Goal: Task Accomplishment & Management: Use online tool/utility

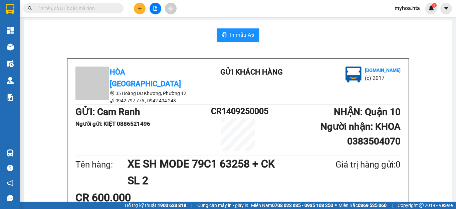
scroll to position [39, 0]
click at [137, 8] on button at bounding box center [140, 9] width 12 height 12
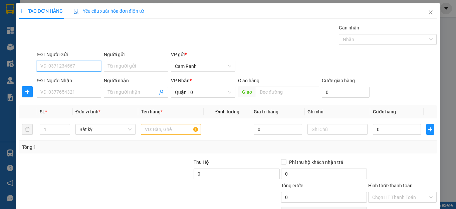
click at [68, 61] on input "SĐT Người Gửi" at bounding box center [69, 66] width 64 height 11
click at [74, 83] on div "0869908399 - DUY" at bounding box center [67, 79] width 55 height 7
type input "0869908399"
type input "DUY"
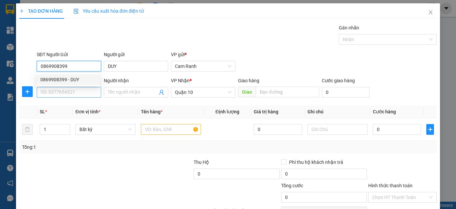
type input "20.000"
type input "0869908399"
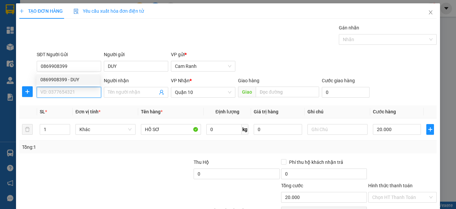
click at [73, 90] on input "SĐT Người Nhận" at bounding box center [69, 92] width 64 height 11
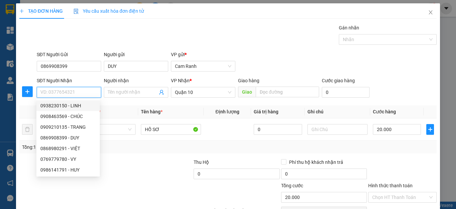
click at [82, 95] on input "SĐT Người Nhận" at bounding box center [69, 92] width 64 height 11
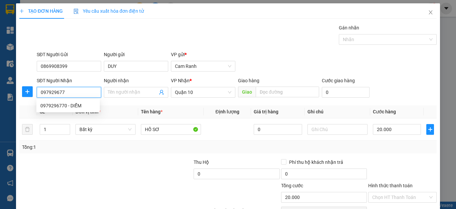
type input "0979296770"
click at [85, 103] on div "0979296770 - DIỄM" at bounding box center [67, 105] width 55 height 7
type input "DIỄM"
type input "40.000"
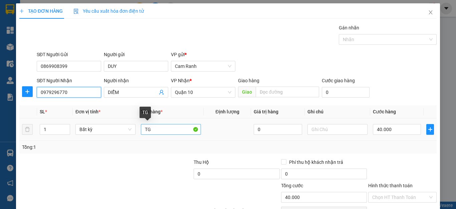
type input "0979296770"
click at [163, 128] on input "TG" at bounding box center [171, 129] width 60 height 11
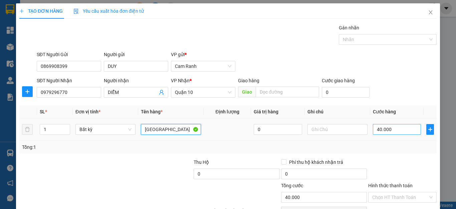
type input "[GEOGRAPHIC_DATA]"
click at [390, 130] on input "40.000" at bounding box center [397, 129] width 48 height 11
type input "3"
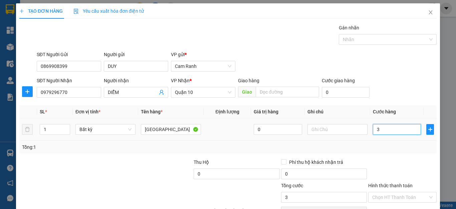
type input "30"
type input "30.000"
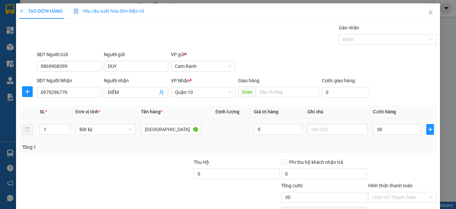
type input "30.000"
click at [391, 139] on td "30.000" at bounding box center [396, 129] width 53 height 22
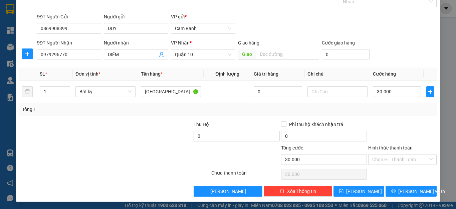
scroll to position [38, 0]
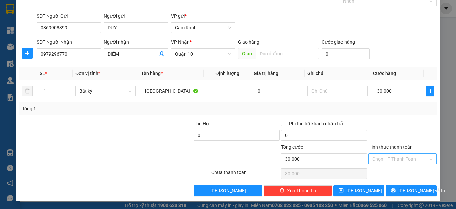
click at [396, 162] on input "Hình thức thanh toán" at bounding box center [400, 159] width 56 height 10
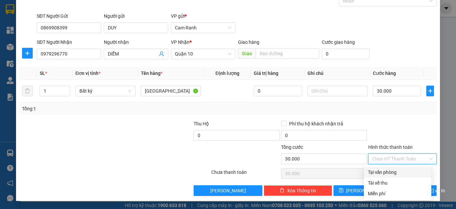
click at [393, 170] on div "Tại văn phòng" at bounding box center [397, 171] width 59 height 7
type input "0"
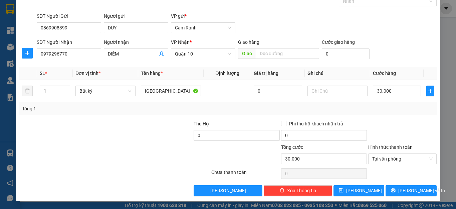
click at [398, 184] on div "Transit Pickup Surcharge Ids Transit Deliver Surcharge Ids Transit Deliver Surc…" at bounding box center [228, 91] width 418 height 210
click at [412, 188] on span "[PERSON_NAME] và In" at bounding box center [421, 190] width 47 height 7
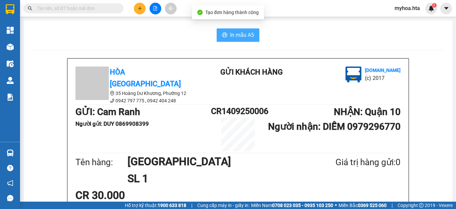
click at [242, 33] on span "In mẫu A5" at bounding box center [242, 35] width 24 height 8
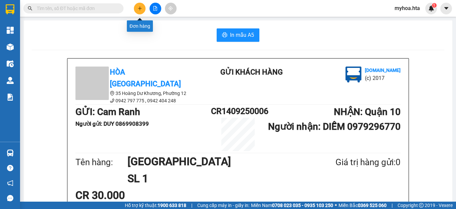
click at [142, 7] on icon "plus" at bounding box center [140, 8] width 5 height 5
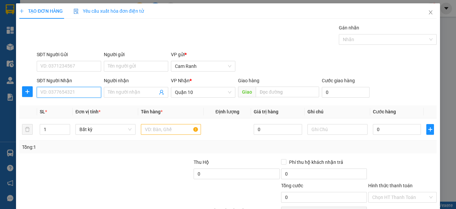
click at [76, 93] on input "SĐT Người Nhận" at bounding box center [69, 92] width 64 height 11
type input "0909771720"
click at [87, 106] on div "0909771720 - THÙY" at bounding box center [67, 105] width 55 height 7
type input "THÙY"
type input "110.000"
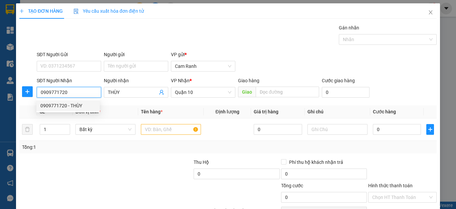
type input "110.000"
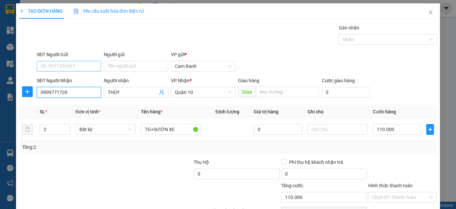
type input "0909771720"
click at [82, 63] on input "SĐT Người Gửi" at bounding box center [69, 66] width 64 height 11
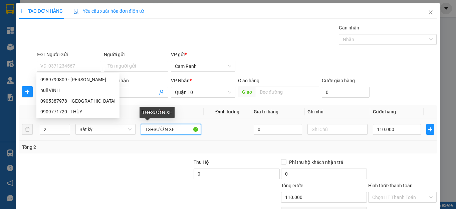
click at [177, 131] on input "TG+SƯỜN XE" at bounding box center [171, 129] width 60 height 11
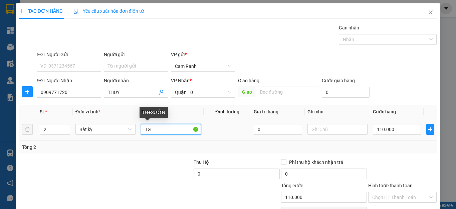
type input "T"
type input "TG LINH KIỆN XE"
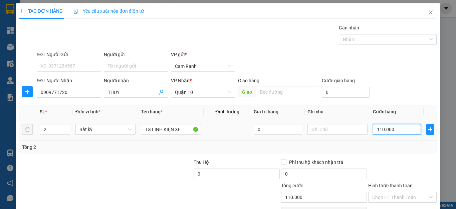
click at [398, 132] on input "110.000" at bounding box center [397, 129] width 48 height 11
type input "0"
type input "1"
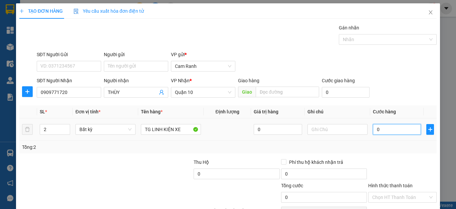
type input "1"
type input "013"
type input "13"
type input "0.130"
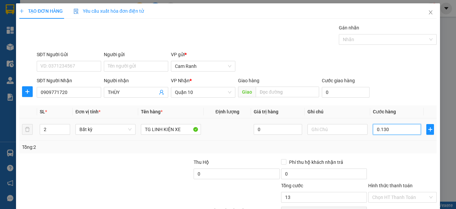
type input "130"
type input "01.300"
type input "1.300"
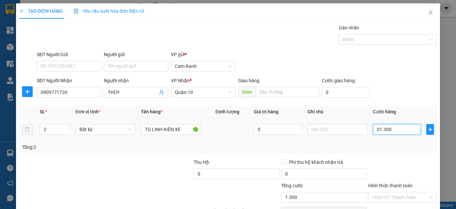
type input "013.000"
type input "13.000"
type input "0.130.000"
type input "130.000"
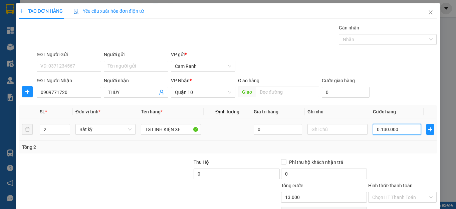
type input "130.000"
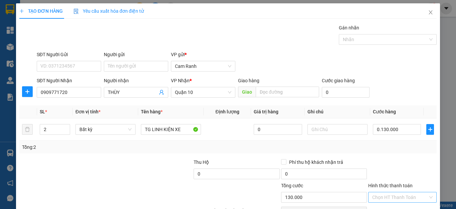
click at [399, 197] on input "Hình thức thanh toán" at bounding box center [400, 197] width 56 height 10
type input "130.000"
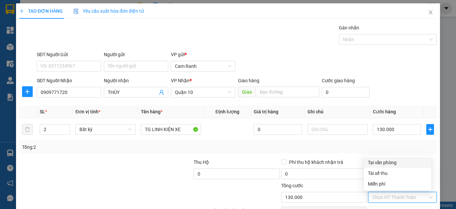
click at [383, 163] on div "Tại văn phòng" at bounding box center [397, 162] width 59 height 7
type input "0"
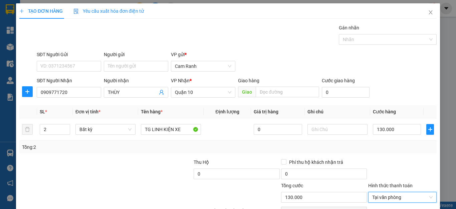
scroll to position [38, 0]
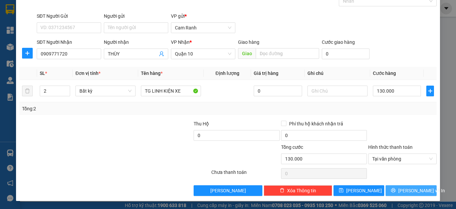
drag, startPoint x: 407, startPoint y: 188, endPoint x: 403, endPoint y: 176, distance: 12.0
click at [406, 189] on span "[PERSON_NAME] và In" at bounding box center [421, 190] width 47 height 7
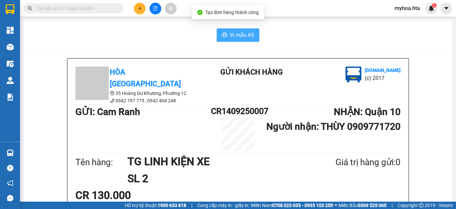
click at [225, 36] on button "In mẫu A5" at bounding box center [238, 34] width 43 height 13
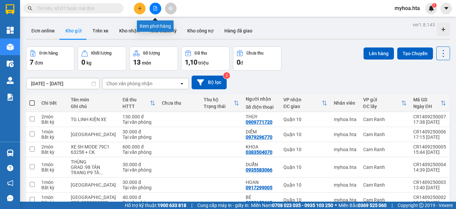
click at [157, 10] on icon "file-add" at bounding box center [155, 8] width 5 height 5
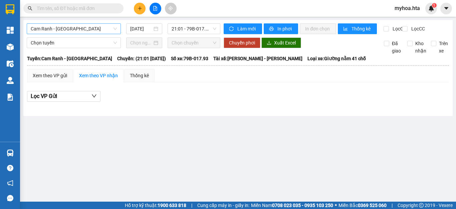
click at [102, 31] on span "Cam Ranh - Sài Gòn" at bounding box center [74, 29] width 86 height 10
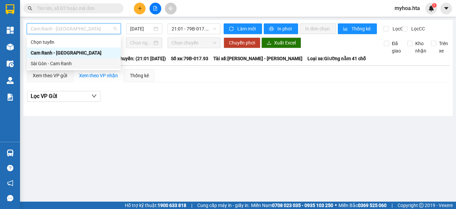
click at [92, 66] on div "Sài Gòn - Cam Ranh" at bounding box center [74, 63] width 86 height 7
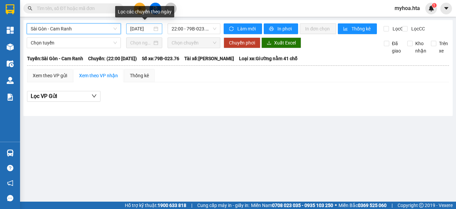
click at [145, 27] on input "14/09/2025" at bounding box center [141, 28] width 22 height 7
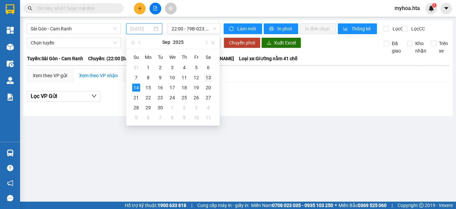
click at [209, 76] on div "13" at bounding box center [208, 77] width 8 height 8
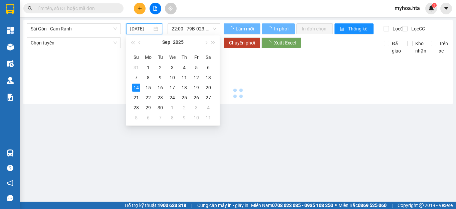
type input "13/09/2025"
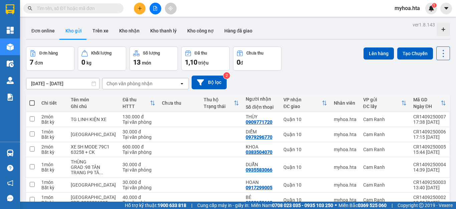
click at [155, 6] on icon "file-add" at bounding box center [156, 8] width 4 height 5
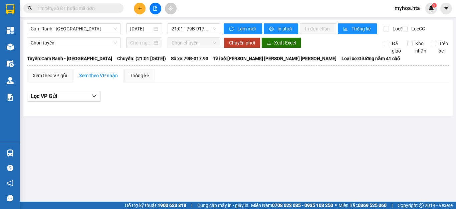
click at [153, 11] on button at bounding box center [156, 9] width 12 height 12
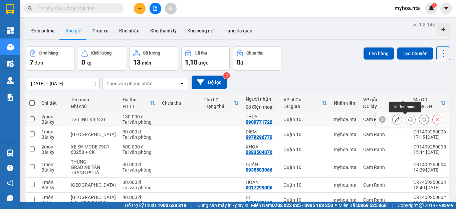
click at [409, 119] on icon at bounding box center [411, 119] width 5 height 5
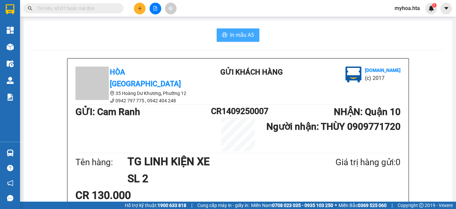
click at [244, 32] on span "In mẫu A5" at bounding box center [242, 35] width 24 height 8
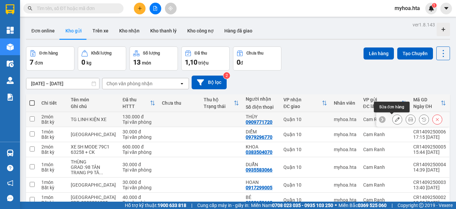
click at [395, 121] on icon at bounding box center [397, 119] width 5 height 5
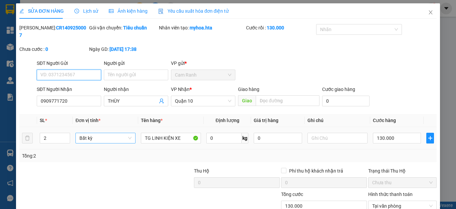
type input "0909771720"
type input "THÙY"
type input "130.000"
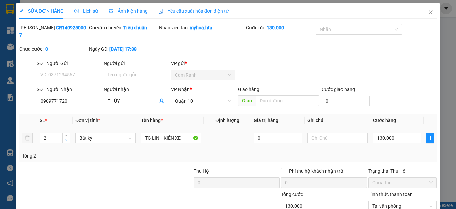
type input "1"
click at [62, 137] on span "Decrease Value" at bounding box center [65, 140] width 7 height 6
click at [86, 171] on div at bounding box center [62, 178] width 87 height 23
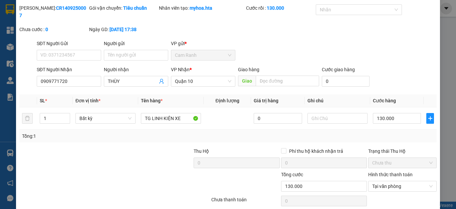
scroll to position [40, 0]
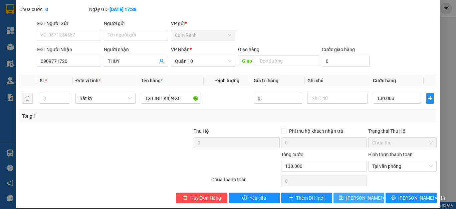
click at [350, 194] on span "Lưu thay đổi" at bounding box center [372, 197] width 53 height 7
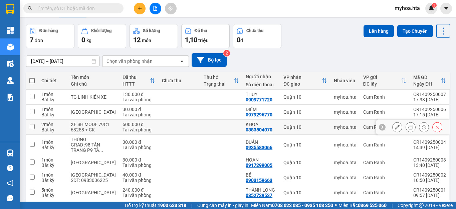
scroll to position [59, 0]
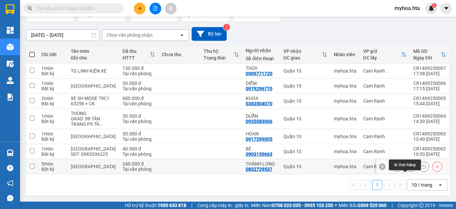
click at [409, 167] on icon at bounding box center [411, 166] width 5 height 5
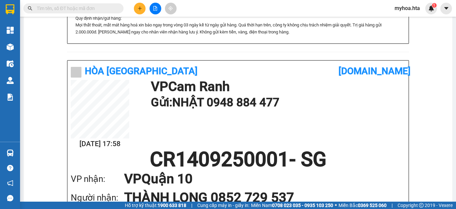
scroll to position [209, 0]
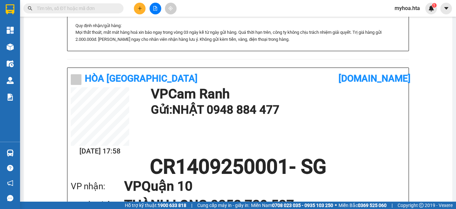
click at [439, 68] on div "In mẫu A5 Hòa Thuận Anh 35 Hoàng Dư Khương, Phường 12 0942 797 775 , 0942 404…" at bounding box center [238, 59] width 429 height 496
click at [139, 8] on icon "plus" at bounding box center [140, 8] width 5 height 5
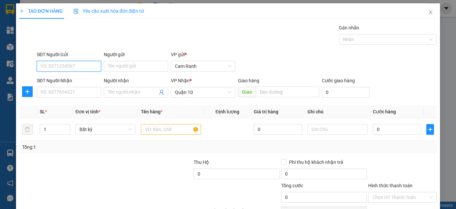
click at [77, 69] on input "SĐT Người Gửi" at bounding box center [69, 66] width 64 height 11
click at [75, 79] on div "0962665786 - NGHĨA" at bounding box center [67, 79] width 55 height 7
type input "0962665786"
type input "NGHĨA"
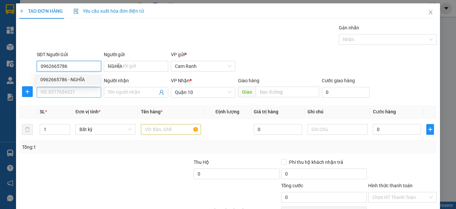
type input "30.000"
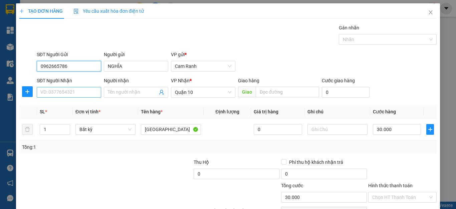
type input "0962665786"
click at [76, 90] on input "SĐT Người Nhận" at bounding box center [69, 92] width 64 height 11
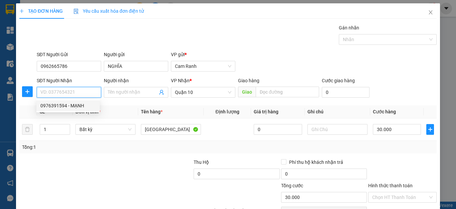
click at [78, 108] on div "0976391594 - MẠNH" at bounding box center [67, 105] width 55 height 7
type input "0976391594"
type input "MẠNH"
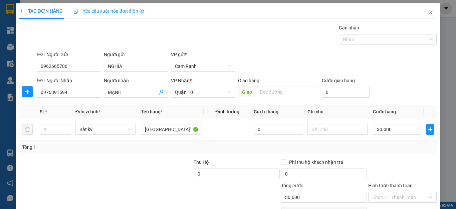
click at [168, 163] on div at bounding box center [149, 169] width 87 height 23
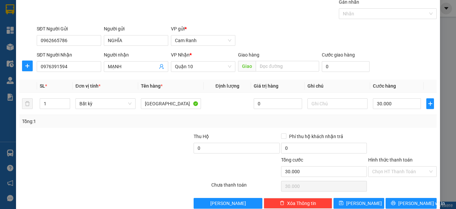
scroll to position [38, 0]
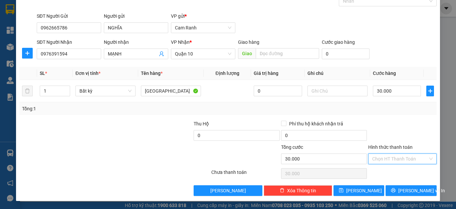
click at [380, 160] on input "Hình thức thanh toán" at bounding box center [400, 159] width 56 height 10
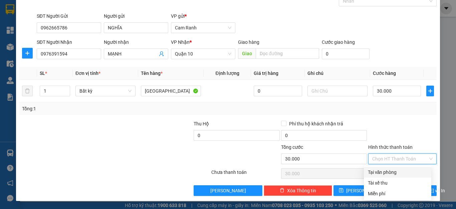
click at [383, 171] on div "Tại văn phòng" at bounding box center [397, 171] width 59 height 7
type input "0"
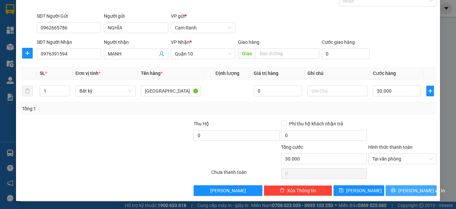
click at [391, 191] on button "[PERSON_NAME] và In" at bounding box center [411, 190] width 51 height 11
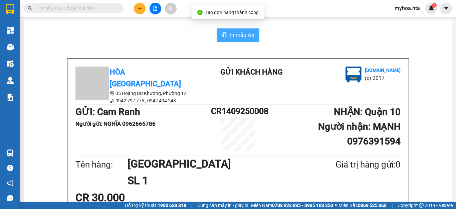
click at [245, 32] on span "In mẫu A5" at bounding box center [242, 35] width 24 height 8
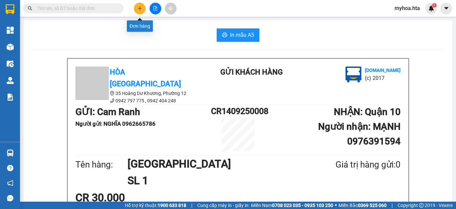
click at [141, 9] on icon "plus" at bounding box center [140, 8] width 5 height 5
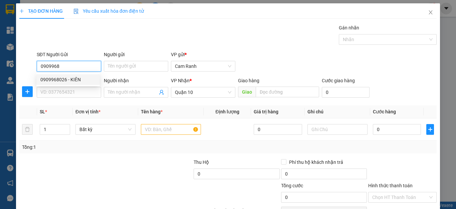
click at [86, 75] on div "0909968026 - KIÊN" at bounding box center [67, 79] width 63 height 11
type input "0909968026"
type input "KIÊN"
type input "40.000"
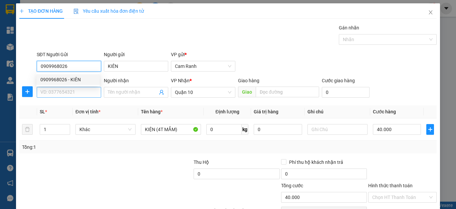
type input "0909968026"
click at [71, 95] on input "SĐT Người Nhận" at bounding box center [69, 92] width 64 height 11
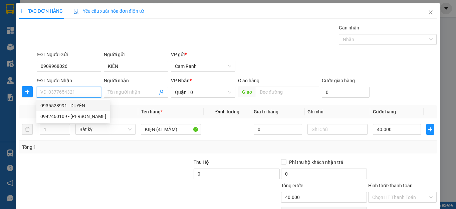
click at [77, 106] on div "0935528991 - DUYÊN" at bounding box center [73, 105] width 66 height 7
type input "0935528991"
type input "DUYÊN"
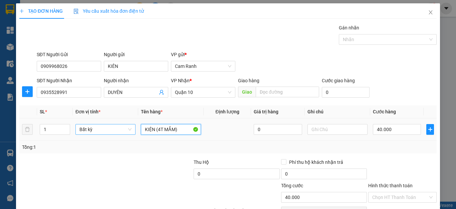
drag, startPoint x: 179, startPoint y: 131, endPoint x: 93, endPoint y: 129, distance: 86.5
click at [93, 129] on tr "1 Bất kỳ KIỆN (4T MẮM) 0 40.000" at bounding box center [228, 129] width 418 height 22
type input "[GEOGRAPHIC_DATA]"
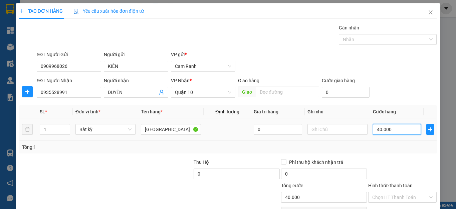
click at [393, 132] on input "40.000" at bounding box center [397, 129] width 48 height 11
type input "0"
type input "05"
type input "5"
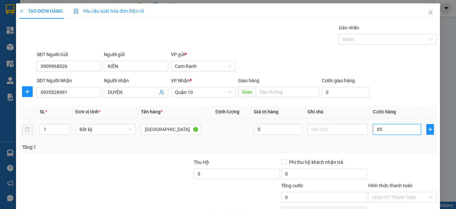
type input "5"
type input "050"
type input "50"
type input "050"
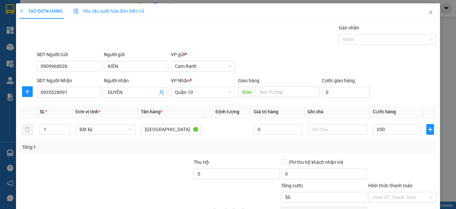
type input "50.000"
click at [395, 153] on div "Transit Pickup Surcharge Ids Transit Deliver Surcharge Ids Transit Deliver Surc…" at bounding box center [228, 129] width 418 height 210
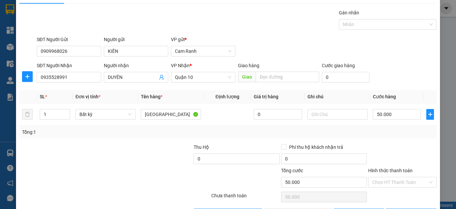
scroll to position [38, 0]
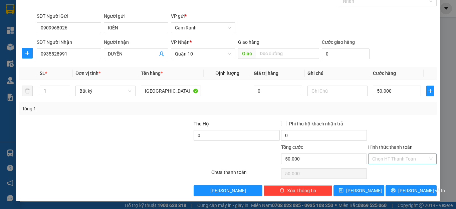
click at [410, 161] on input "Hình thức thanh toán" at bounding box center [400, 159] width 56 height 10
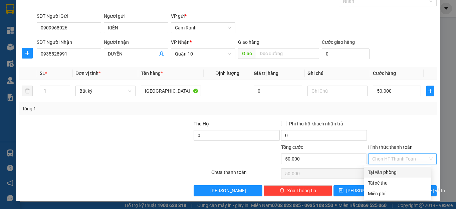
click at [410, 167] on div "Tại văn phòng" at bounding box center [397, 172] width 67 height 11
type input "0"
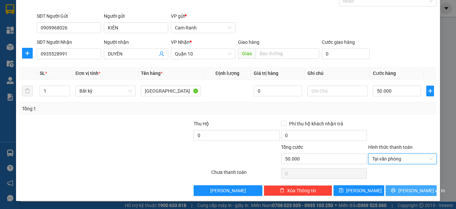
click at [405, 191] on span "[PERSON_NAME] và In" at bounding box center [421, 190] width 47 height 7
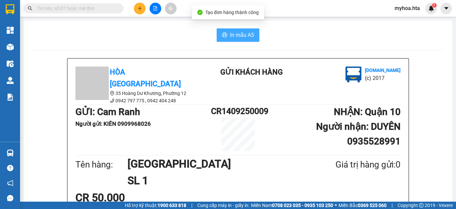
click at [230, 33] on span "In mẫu A5" at bounding box center [242, 35] width 24 height 8
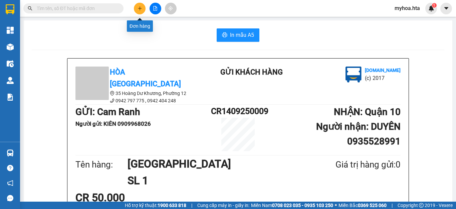
click at [138, 7] on icon "plus" at bounding box center [140, 8] width 5 height 5
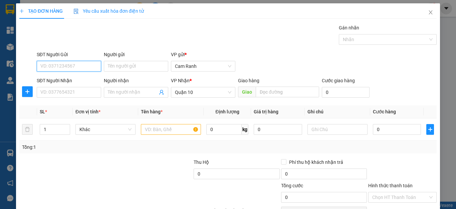
click at [89, 68] on input "SĐT Người Gửi" at bounding box center [69, 66] width 64 height 11
click at [88, 76] on div "0985626742 - THẮM" at bounding box center [67, 79] width 55 height 7
type input "0985626742"
type input "THẮM"
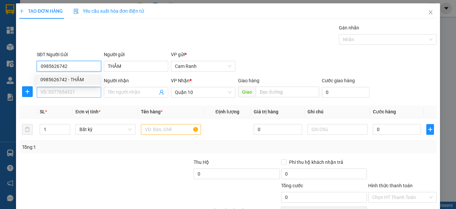
type input "0985626742"
click at [85, 91] on input "SĐT Người Nhận" at bounding box center [69, 92] width 64 height 11
type input "40.000"
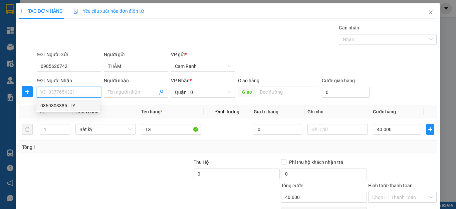
click at [87, 107] on div "0369303385 - LY" at bounding box center [67, 105] width 55 height 7
type input "0369303385"
type input "LY"
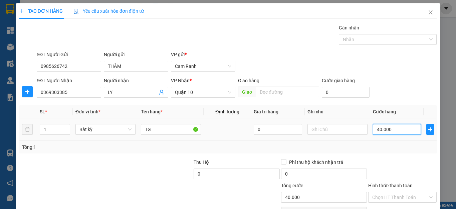
click at [389, 133] on input "40.000" at bounding box center [397, 129] width 48 height 11
type input "0"
type input "03"
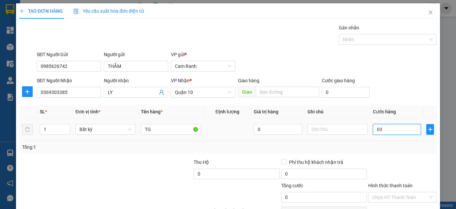
type input "3"
type input "030"
type input "30"
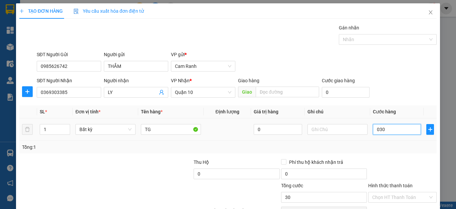
type input "030"
type input "30.000"
click at [392, 153] on div "Tổng: 1" at bounding box center [228, 147] width 418 height 13
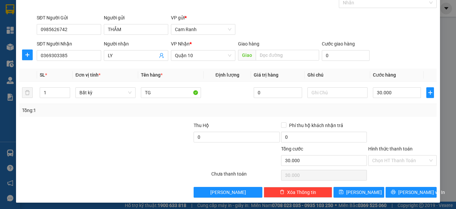
scroll to position [38, 0]
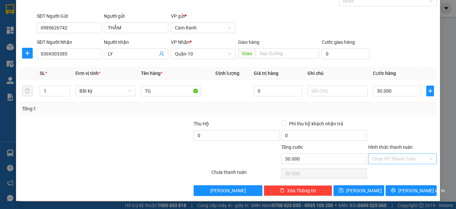
click at [403, 160] on input "Hình thức thanh toán" at bounding box center [400, 159] width 56 height 10
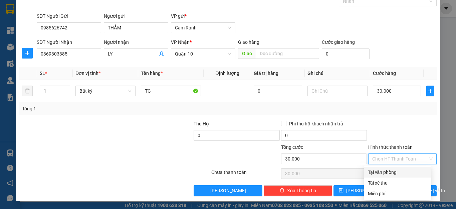
click at [400, 169] on div "Tại văn phòng" at bounding box center [397, 171] width 59 height 7
type input "0"
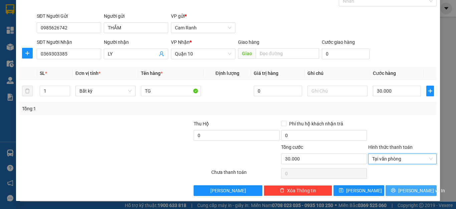
click at [405, 186] on button "[PERSON_NAME] và In" at bounding box center [411, 190] width 51 height 11
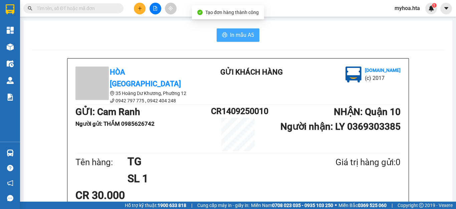
click at [230, 36] on span "In mẫu A5" at bounding box center [242, 35] width 24 height 8
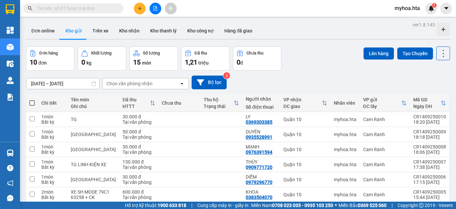
click at [204, 60] on span "triệu" at bounding box center [203, 62] width 10 height 5
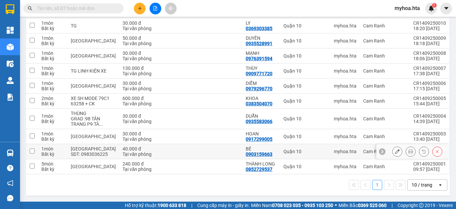
scroll to position [33, 0]
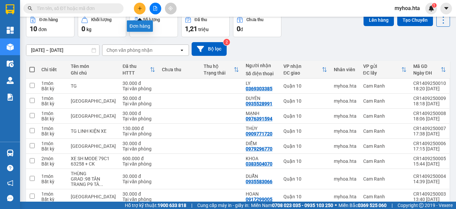
click at [140, 12] on button at bounding box center [140, 9] width 12 height 12
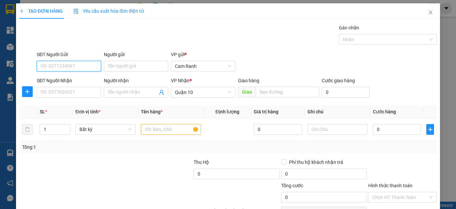
click at [75, 63] on input "SĐT Người Gửi" at bounding box center [69, 66] width 64 height 11
click at [73, 75] on div "0909229920 - NHẬT" at bounding box center [67, 79] width 63 height 11
type input "0909229920"
type input "NHẬT"
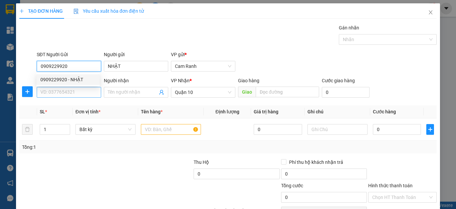
type input "30.000"
type input "0909229920"
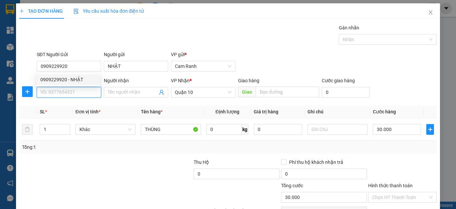
click at [72, 91] on input "SĐT Người Nhận" at bounding box center [69, 92] width 64 height 11
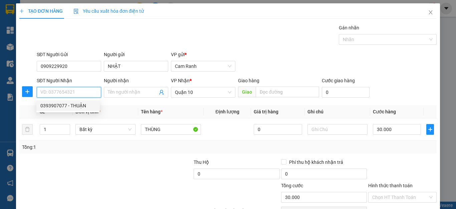
click at [72, 107] on div "0393907077 - THUẬN" at bounding box center [67, 105] width 55 height 7
type input "0393907077"
type input "THUẬN"
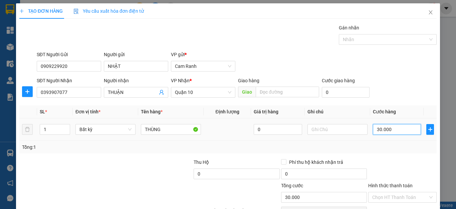
click at [405, 125] on input "30.000" at bounding box center [397, 129] width 48 height 11
type input "74"
type input "740"
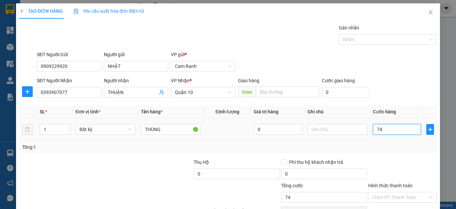
type input "740"
type input "740.000"
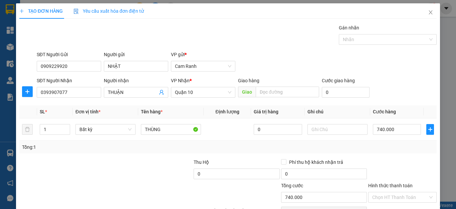
click at [408, 163] on div at bounding box center [403, 169] width 70 height 23
type input "0"
type input "04"
type input "4"
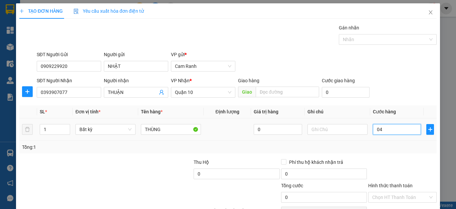
type input "4"
type input "40"
type input "040"
type input "40.000"
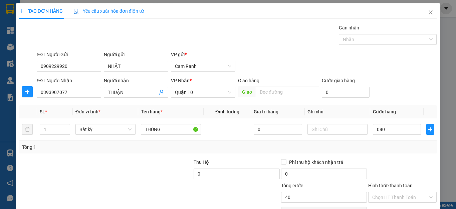
type input "40.000"
click at [380, 148] on div "Tổng: 1" at bounding box center [228, 146] width 412 height 7
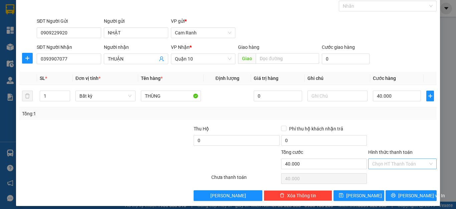
click at [391, 167] on input "Hình thức thanh toán" at bounding box center [400, 164] width 56 height 10
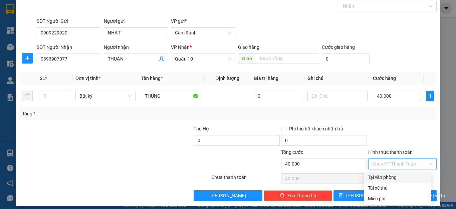
click at [395, 177] on div "Tại văn phòng" at bounding box center [397, 176] width 59 height 7
type input "0"
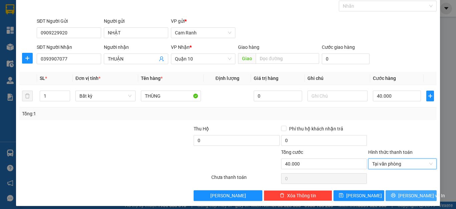
click at [394, 195] on icon "printer" at bounding box center [393, 195] width 5 height 5
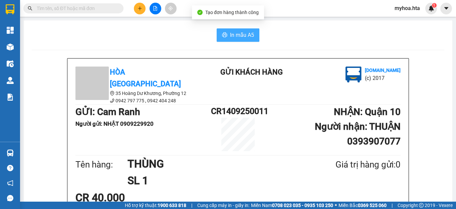
click at [230, 35] on span "In mẫu A5" at bounding box center [242, 35] width 24 height 8
click at [140, 7] on icon "plus" at bounding box center [140, 8] width 0 height 4
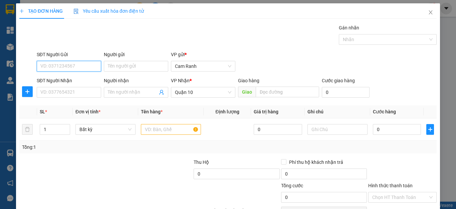
click at [90, 66] on input "SĐT Người Gửi" at bounding box center [69, 66] width 64 height 11
type input "0982135355"
drag, startPoint x: 57, startPoint y: 75, endPoint x: 59, endPoint y: 82, distance: 7.0
click at [57, 76] on div "0982135355 - DUNG" at bounding box center [67, 79] width 63 height 11
type input "DUNG"
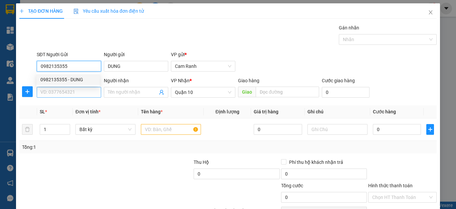
type input "0982135355"
type input "40.000"
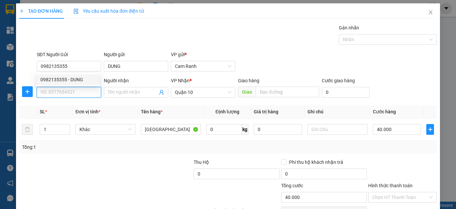
click at [61, 89] on input "SĐT Người Nhận" at bounding box center [69, 92] width 64 height 11
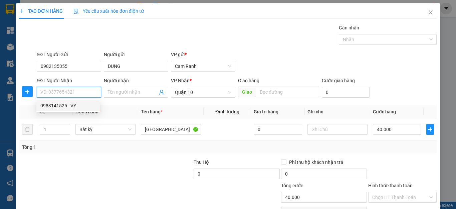
click at [69, 106] on div "0983141525 - VY" at bounding box center [67, 105] width 55 height 7
type input "0983141525"
type input "VY"
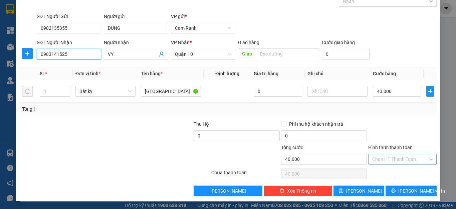
scroll to position [38, 0]
drag, startPoint x: 386, startPoint y: 160, endPoint x: 390, endPoint y: 162, distance: 4.6
click at [387, 160] on input "Hình thức thanh toán" at bounding box center [400, 159] width 56 height 10
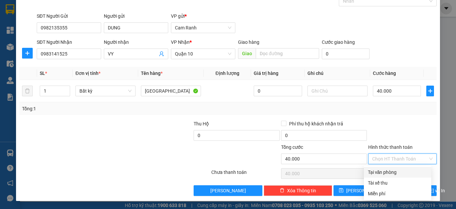
drag, startPoint x: 396, startPoint y: 173, endPoint x: 399, endPoint y: 178, distance: 5.6
click at [396, 173] on div "Tại văn phòng" at bounding box center [397, 171] width 59 height 7
type input "0"
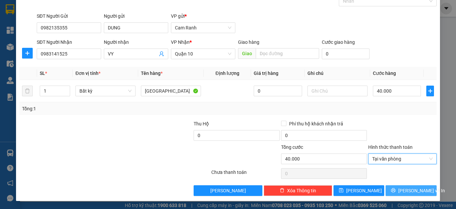
click at [407, 192] on span "[PERSON_NAME] và In" at bounding box center [421, 190] width 47 height 7
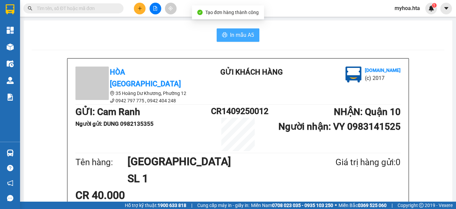
click at [233, 34] on span "In mẫu A5" at bounding box center [242, 35] width 24 height 8
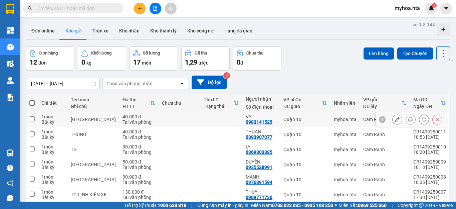
click at [395, 121] on icon at bounding box center [397, 119] width 5 height 5
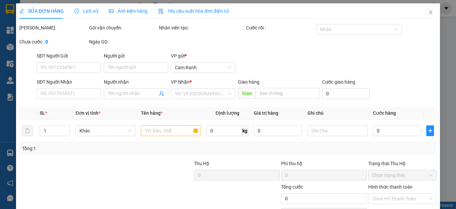
type input "0982135355"
type input "DUNG"
type input "0983141525"
type input "VY"
type input "40.000"
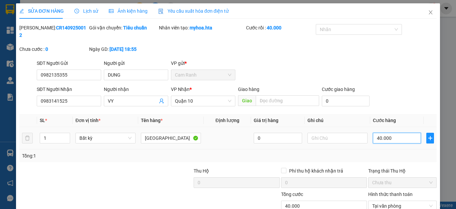
click at [396, 133] on input "40.000" at bounding box center [397, 138] width 48 height 11
click at [391, 152] on div "Tổng: 1" at bounding box center [228, 155] width 412 height 7
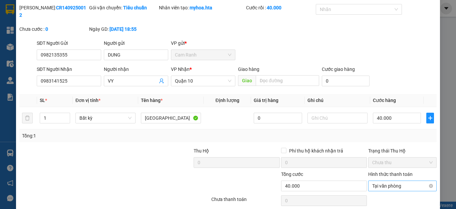
scroll to position [40, 0]
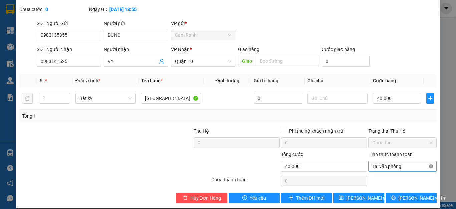
type input "40.000"
click at [411, 194] on span "[PERSON_NAME] và In" at bounding box center [421, 197] width 47 height 7
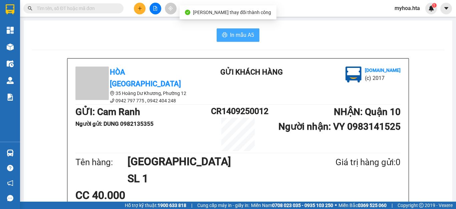
click at [243, 37] on span "In mẫu A5" at bounding box center [242, 35] width 24 height 8
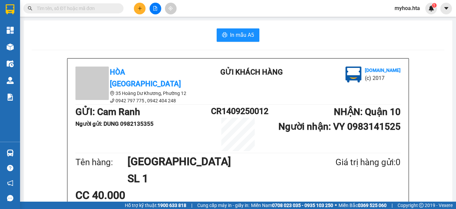
click at [138, 3] on button at bounding box center [140, 9] width 12 height 12
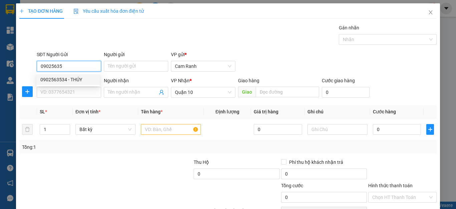
click at [81, 78] on div "0902563534 - THÚY" at bounding box center [67, 79] width 55 height 7
type input "0902563534"
type input "THÚY"
type input "50.000"
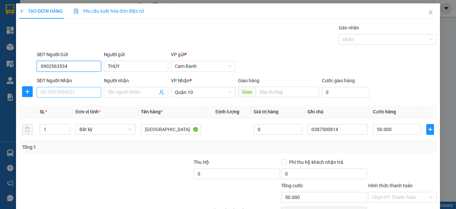
type input "0902563534"
click at [78, 93] on input "SĐT Người Nhận" at bounding box center [69, 92] width 64 height 11
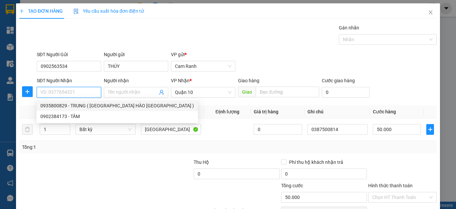
click at [82, 108] on div "0935800829 - TRUNG ( NGƯỜI NHÀ ANH HÀO TX )" at bounding box center [117, 105] width 154 height 7
type input "0935800829"
type input "TRUNG ( NGƯỜI NHÀ ANH HÀO TX )"
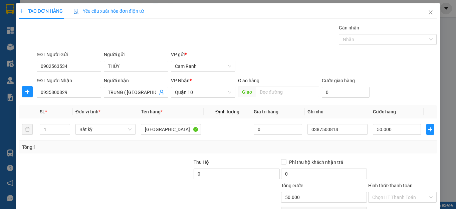
click at [115, 168] on div at bounding box center [149, 169] width 87 height 23
click at [164, 131] on input "[GEOGRAPHIC_DATA]" at bounding box center [171, 129] width 60 height 11
click at [50, 130] on input "1" at bounding box center [55, 129] width 30 height 10
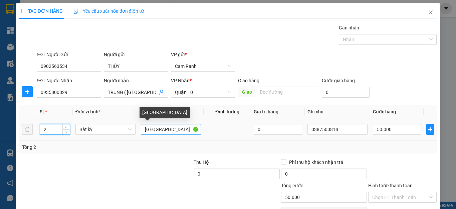
type input "2"
click at [159, 131] on input "[GEOGRAPHIC_DATA]" at bounding box center [171, 129] width 60 height 11
type input "0"
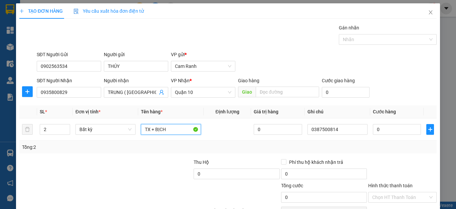
type input "TX + BỊCH"
click at [355, 149] on div "Tổng: 2" at bounding box center [228, 146] width 412 height 7
click at [385, 133] on input "0" at bounding box center [397, 129] width 48 height 11
type input "1"
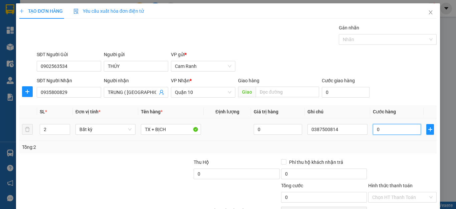
type input "1"
type input "10"
type input "100"
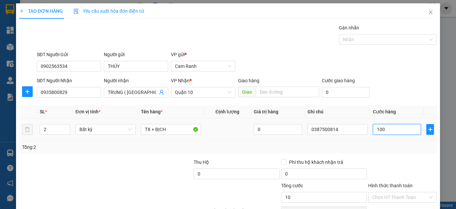
type input "100"
type input "100.000"
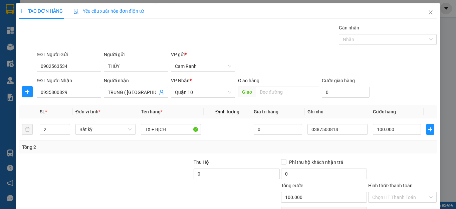
click at [384, 163] on div at bounding box center [403, 169] width 70 height 23
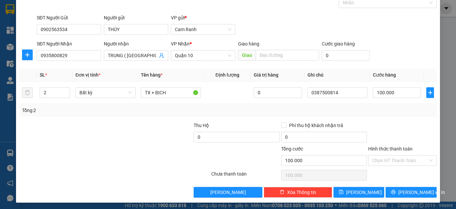
scroll to position [38, 0]
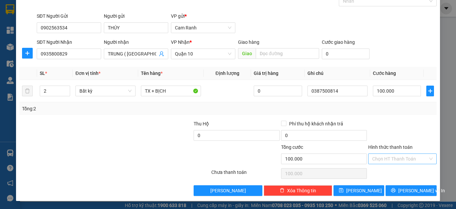
click at [386, 160] on input "Hình thức thanh toán" at bounding box center [400, 159] width 56 height 10
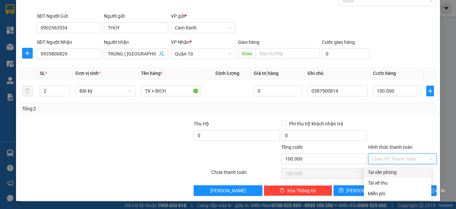
click at [385, 172] on div "Tại văn phòng" at bounding box center [397, 171] width 59 height 7
type input "0"
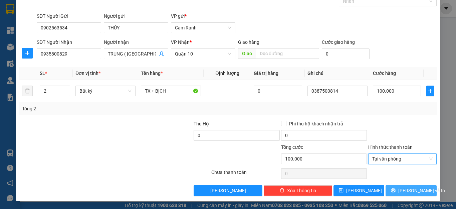
click at [396, 191] on icon "printer" at bounding box center [393, 190] width 5 height 5
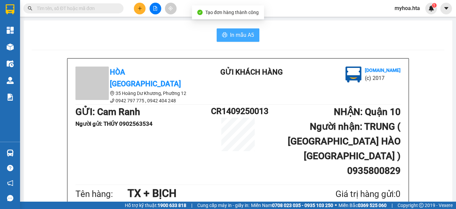
click at [236, 35] on span "In mẫu A5" at bounding box center [242, 35] width 24 height 8
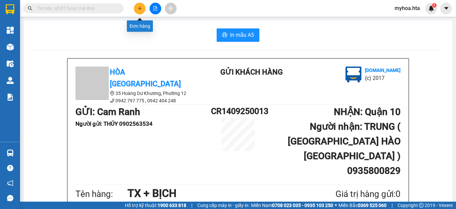
click at [135, 10] on button at bounding box center [140, 9] width 12 height 12
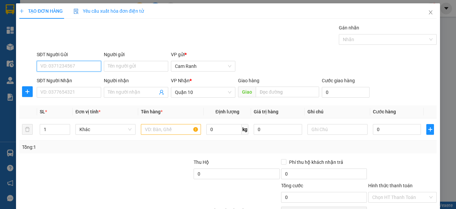
click at [63, 68] on input "SĐT Người Gửi" at bounding box center [69, 66] width 64 height 11
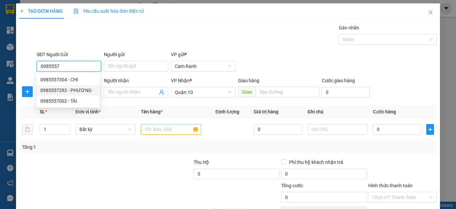
click at [57, 90] on div "0985557292 - PHƯƠNG" at bounding box center [67, 90] width 55 height 7
type input "0985557292"
type input "PHƯƠNG"
type input "40.000"
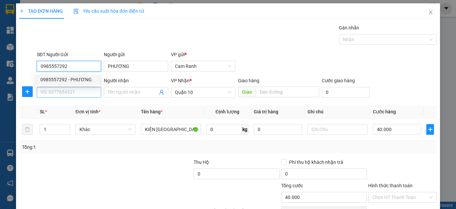
type input "0985557292"
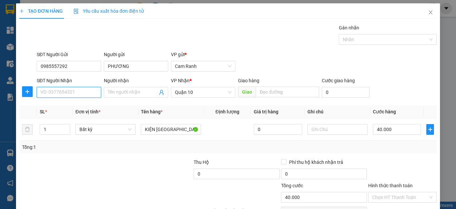
click at [57, 94] on input "SĐT Người Nhận" at bounding box center [69, 92] width 64 height 11
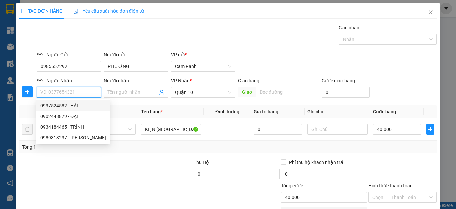
click at [73, 91] on input "SĐT Người Nhận" at bounding box center [69, 92] width 64 height 11
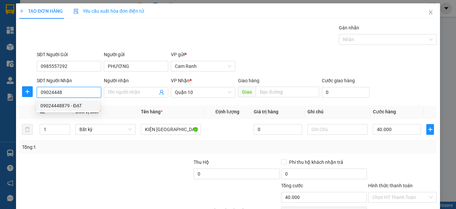
click at [78, 105] on div "09024448879 - ĐẠT" at bounding box center [67, 105] width 55 height 7
type input "09024448879"
type input "ĐẠT"
type input "50.000"
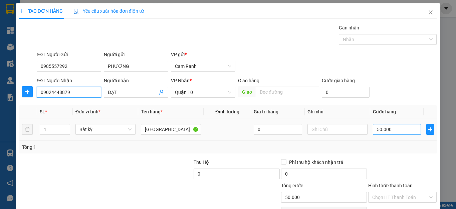
type input "09024448879"
click at [411, 132] on input "50.000" at bounding box center [397, 129] width 48 height 11
type input "0"
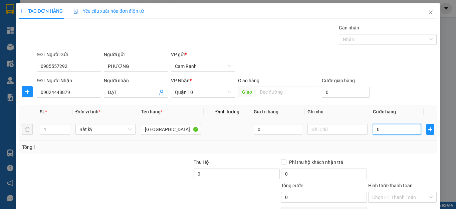
type input "4"
type input "040"
type input "40"
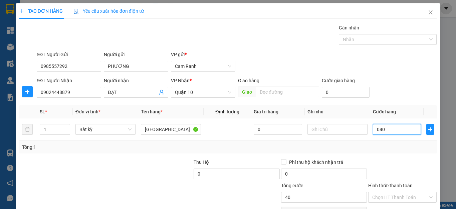
type input "040"
type input "40.000"
click at [395, 163] on div at bounding box center [403, 169] width 70 height 23
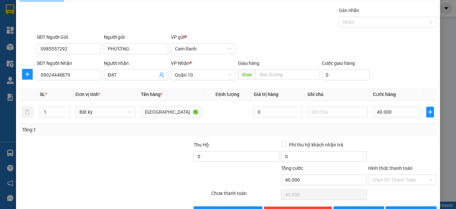
scroll to position [33, 0]
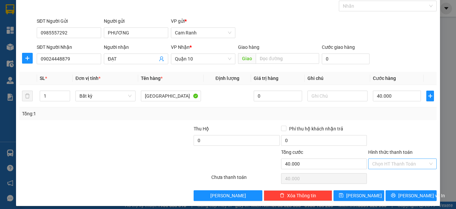
click at [395, 163] on input "Hình thức thanh toán" at bounding box center [400, 164] width 56 height 10
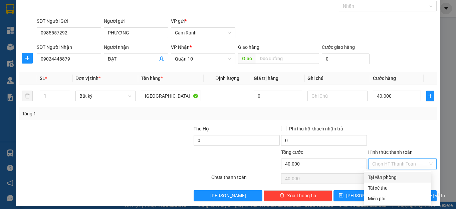
click at [386, 178] on div "Tại văn phòng" at bounding box center [397, 176] width 59 height 7
type input "0"
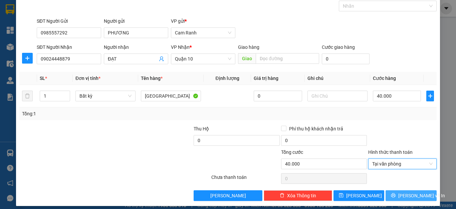
click at [394, 191] on button "Lưu và In" at bounding box center [411, 195] width 51 height 11
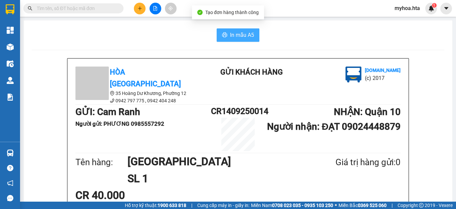
click at [230, 32] on span "In mẫu A5" at bounding box center [242, 35] width 24 height 8
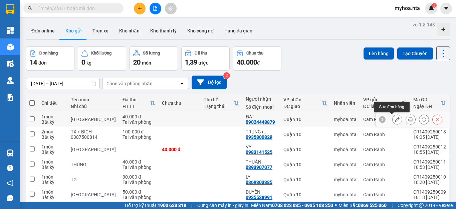
click at [393, 120] on button at bounding box center [397, 120] width 9 height 12
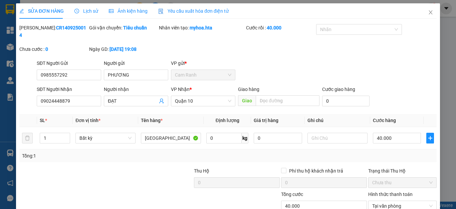
type input "0985557292"
type input "PHƯƠNG"
type input "09024448879"
type input "ĐẠT"
type input "40.000"
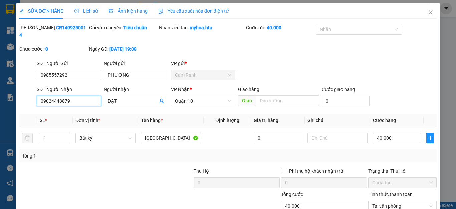
click at [58, 96] on input "09024448879" at bounding box center [69, 101] width 64 height 11
type input "0902448879"
click at [66, 155] on div "Total Paid Fee 40.000 Total UnPaid Fee 0 Cash Collection Total Fee Mã ĐH: CR140…" at bounding box center [228, 133] width 418 height 219
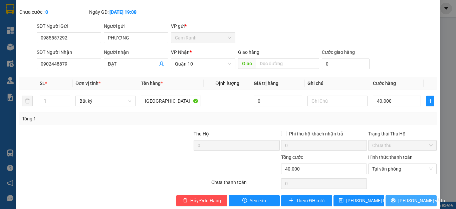
scroll to position [40, 0]
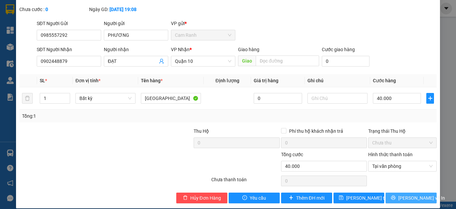
click at [387, 192] on button "[PERSON_NAME] và In" at bounding box center [411, 197] width 51 height 11
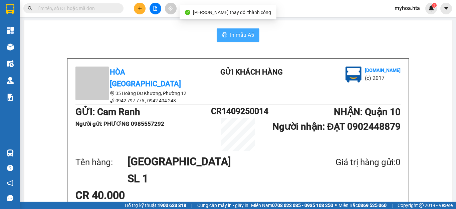
click at [239, 31] on span "In mẫu A5" at bounding box center [242, 35] width 24 height 8
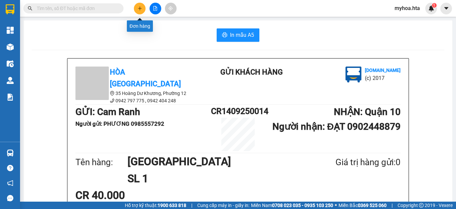
click at [141, 10] on icon "plus" at bounding box center [140, 8] width 5 height 5
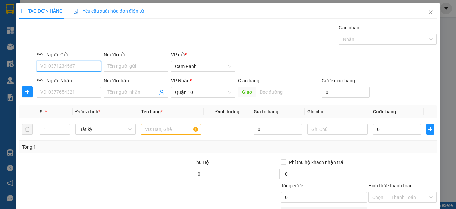
click at [90, 66] on input "SĐT Người Gửi" at bounding box center [69, 66] width 64 height 11
type input "0764496789"
click at [90, 76] on div "0764496789 - KHÔI" at bounding box center [67, 79] width 55 height 7
type input "KHÔI"
type input "60.000"
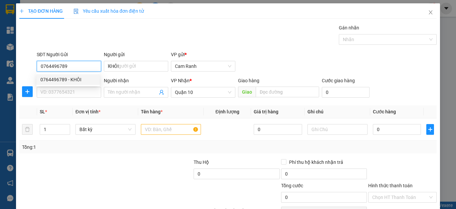
type input "60.000"
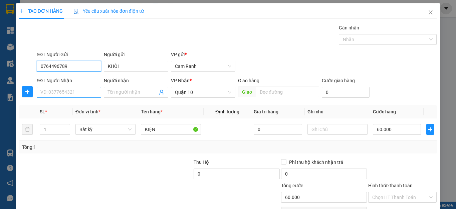
type input "0764496789"
click at [77, 92] on input "SĐT Người Nhận" at bounding box center [69, 92] width 64 height 11
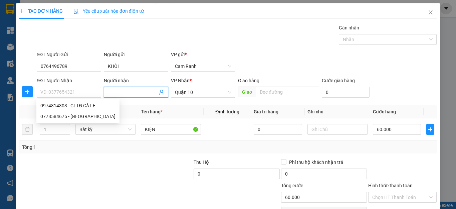
click at [143, 92] on input "Người nhận" at bounding box center [133, 92] width 50 height 7
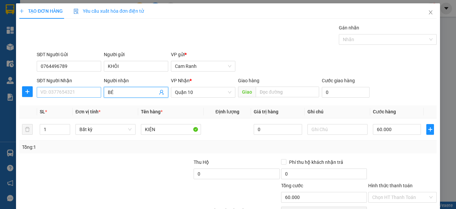
type input "BÉ"
click at [91, 96] on input "SĐT Người Nhận" at bounding box center [69, 92] width 64 height 11
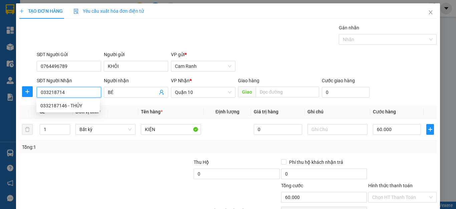
type input "0332187146"
click at [89, 104] on div "0332187146 - THỦY" at bounding box center [67, 105] width 55 height 7
type input "THỦY"
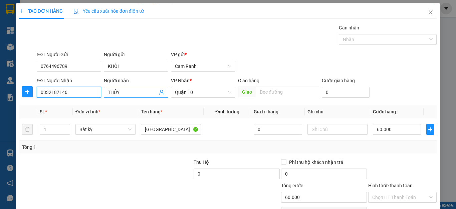
type input "0332187146"
click at [126, 93] on input "THỦY" at bounding box center [133, 92] width 50 height 7
type input "T"
type input "BÉ CƯNG"
click at [113, 136] on td "Bất kỳ" at bounding box center [105, 129] width 65 height 22
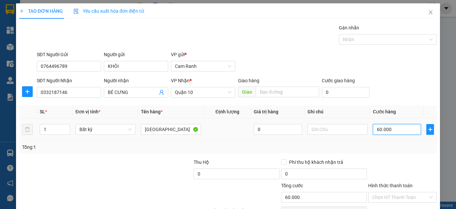
click at [390, 128] on input "60.000" at bounding box center [397, 129] width 48 height 11
type input "0"
type input "05"
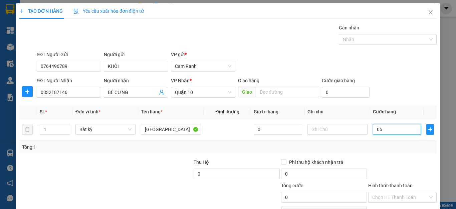
type input "5"
type input "050"
type input "50"
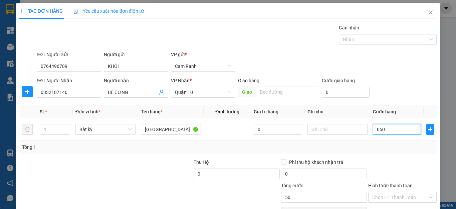
type input "050"
type input "50.000"
click at [374, 142] on div "Tổng: 1" at bounding box center [228, 147] width 418 height 13
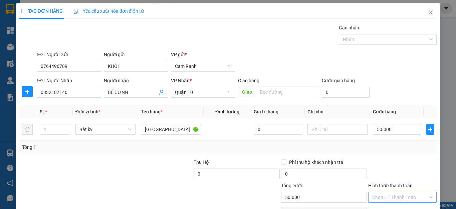
click at [401, 192] on input "Hình thức thanh toán" at bounding box center [400, 197] width 56 height 10
click at [403, 207] on div "Tại văn phòng" at bounding box center [397, 210] width 59 height 7
type input "0"
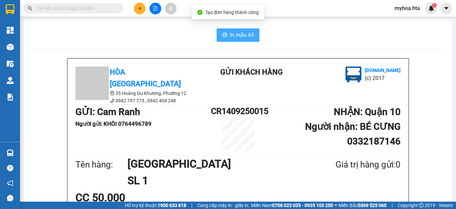
click at [247, 39] on button "In mẫu A5" at bounding box center [238, 34] width 43 height 13
click at [138, 12] on button at bounding box center [140, 9] width 12 height 12
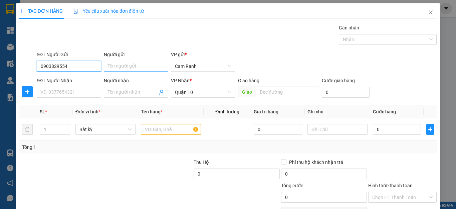
type input "0903829554"
click at [123, 65] on input "Người gửi" at bounding box center [136, 66] width 64 height 11
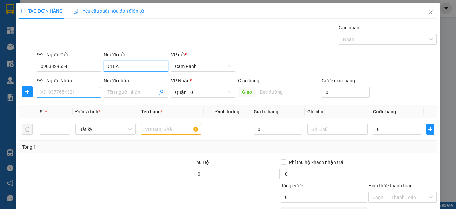
type input "CHIA"
click at [72, 90] on input "SĐT Người Nhận" at bounding box center [69, 92] width 64 height 11
drag, startPoint x: 125, startPoint y: 66, endPoint x: 101, endPoint y: 62, distance: 24.4
click at [100, 63] on div "SĐT Người Gửi 0903829554 Người gửi CHIA CHIA VP gửi * Cam Ranh" at bounding box center [236, 62] width 403 height 23
type input "KIM PHÁT"
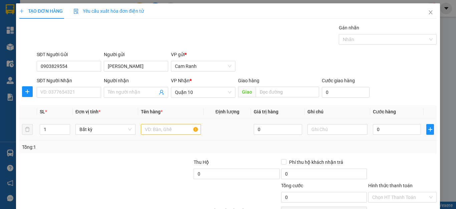
click at [70, 139] on td "1" at bounding box center [55, 129] width 36 height 22
click at [74, 95] on input "SĐT Người Nhận" at bounding box center [69, 92] width 64 height 11
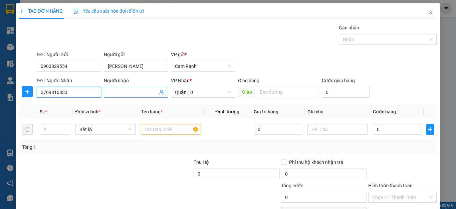
type input "0769816833"
click at [111, 91] on input "Người nhận" at bounding box center [133, 92] width 50 height 7
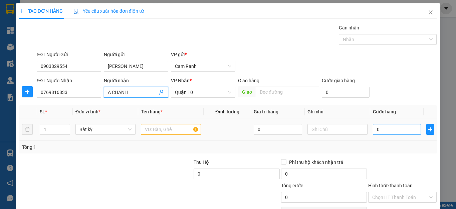
type input "A CHÁNH"
click at [383, 128] on input "0" at bounding box center [397, 129] width 48 height 11
type input "1"
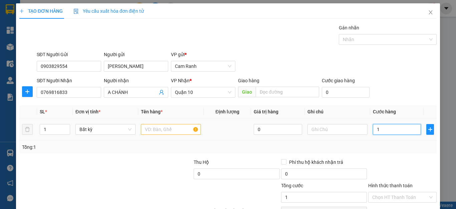
type input "10"
type input "100"
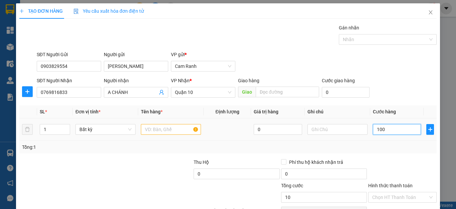
type input "100"
click at [392, 166] on div at bounding box center [403, 169] width 70 height 23
type input "100.000"
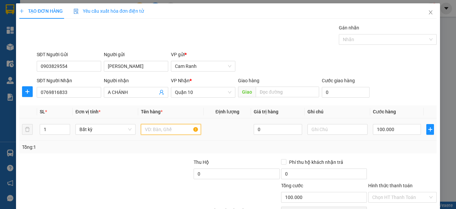
click at [170, 129] on input "text" at bounding box center [171, 129] width 60 height 11
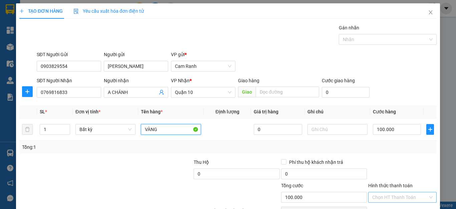
type input "VÀNG"
click at [386, 192] on input "Hình thức thanh toán" at bounding box center [400, 197] width 56 height 10
click at [383, 207] on div "Tại văn phòng" at bounding box center [397, 210] width 59 height 7
type input "0"
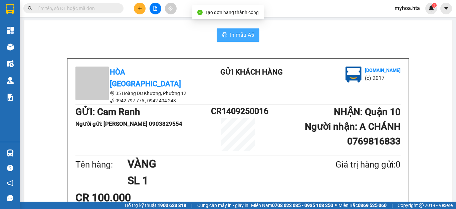
click at [243, 33] on span "In mẫu A5" at bounding box center [242, 35] width 24 height 8
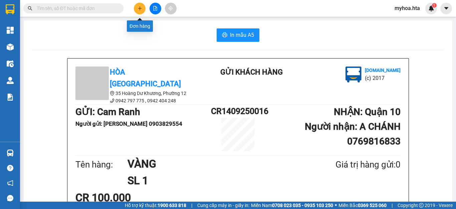
click at [137, 10] on button at bounding box center [140, 9] width 12 height 12
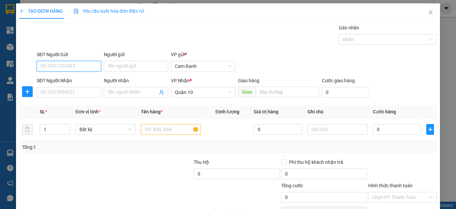
click at [93, 65] on input "SĐT Người Gửi" at bounding box center [69, 66] width 64 height 11
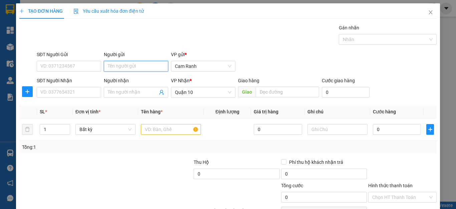
click at [154, 64] on input "Người gửi" at bounding box center [136, 66] width 64 height 11
type input "[PERSON_NAME]"
click at [120, 149] on div "Tổng: 1" at bounding box center [99, 146] width 155 height 7
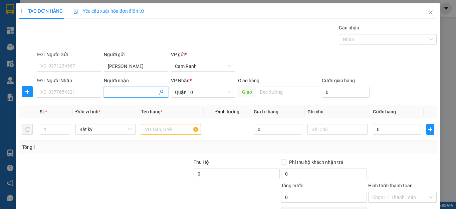
click at [112, 94] on input "Người nhận" at bounding box center [133, 92] width 50 height 7
click at [83, 94] on input "SĐT Người Nhận" at bounding box center [69, 92] width 64 height 11
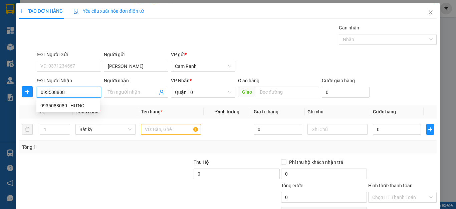
type input "0935088080"
click at [78, 106] on div "0935088080 - HƯNG" at bounding box center [67, 105] width 55 height 7
type input "HƯNG"
type input "200.000"
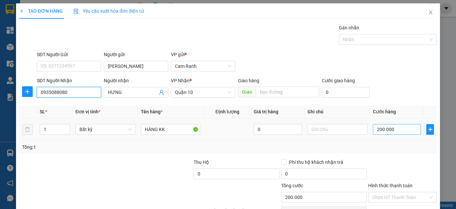
type input "0935088080"
click at [402, 131] on input "200.000" at bounding box center [397, 129] width 48 height 11
type input "0"
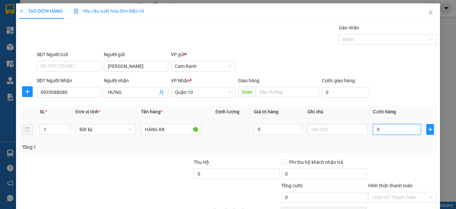
type input "01"
type input "1"
type input "10"
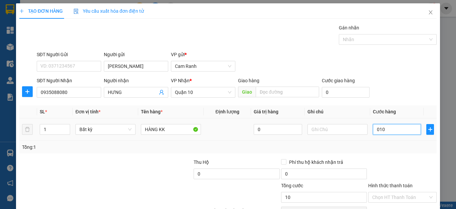
type input "0.100"
type input "100"
type input "0.100"
type input "100.000"
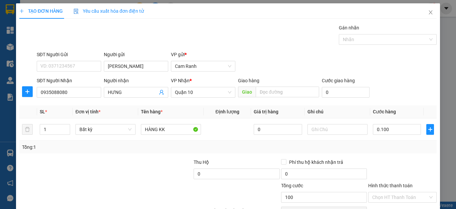
type input "100.000"
click at [412, 156] on div "Transit Pickup Surcharge Ids Transit Deliver Surcharge Ids Transit Deliver Surc…" at bounding box center [228, 129] width 418 height 210
click at [392, 192] on input "Hình thức thanh toán" at bounding box center [400, 197] width 56 height 10
click at [391, 207] on div "Tại văn phòng" at bounding box center [397, 210] width 59 height 7
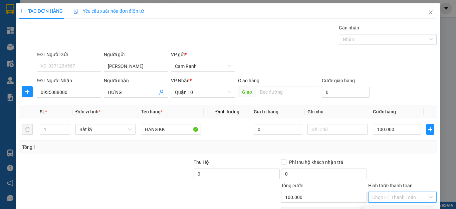
type input "0"
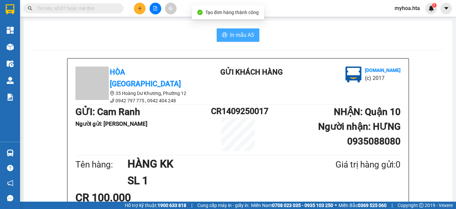
click at [230, 34] on span "In mẫu A5" at bounding box center [242, 35] width 24 height 8
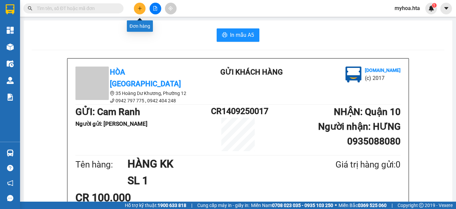
click at [142, 11] on button at bounding box center [140, 9] width 12 height 12
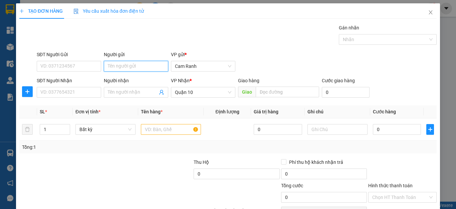
click at [122, 69] on input "Người gửi" at bounding box center [136, 66] width 64 height 11
type input "KHÁNH"
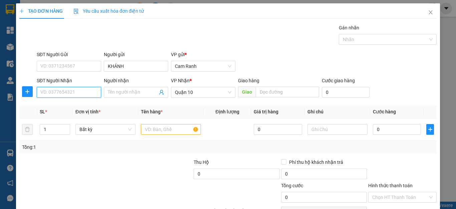
click at [93, 92] on input "SĐT Người Nhận" at bounding box center [69, 92] width 64 height 11
type input "0988925928"
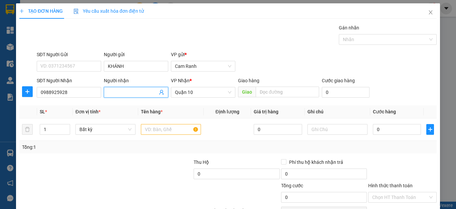
click at [116, 91] on input "Người nhận" at bounding box center [133, 92] width 50 height 7
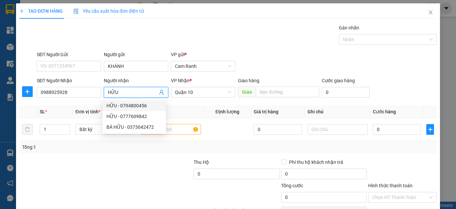
type input "HỮU"
click at [119, 155] on div "Transit Pickup Surcharge Ids Transit Deliver Surcharge Ids Transit Deliver Surc…" at bounding box center [228, 129] width 418 height 210
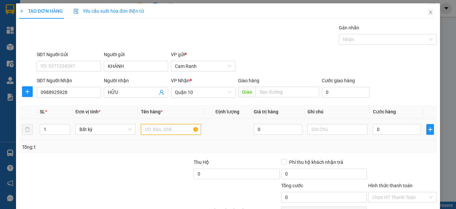
click at [171, 130] on input "text" at bounding box center [171, 129] width 60 height 11
type input "THÙNG"
click at [145, 156] on div "Transit Pickup Surcharge Ids Transit Deliver Surcharge Ids Transit Deliver Surc…" at bounding box center [228, 129] width 418 height 210
click at [394, 130] on input "0" at bounding box center [397, 129] width 48 height 11
click at [392, 146] on div "Tổng: 1" at bounding box center [228, 146] width 412 height 7
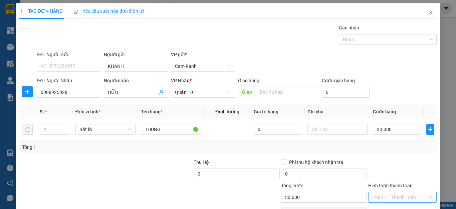
click at [392, 192] on input "Hình thức thanh toán" at bounding box center [400, 197] width 56 height 10
click at [393, 207] on div "Tại văn phòng" at bounding box center [397, 210] width 59 height 7
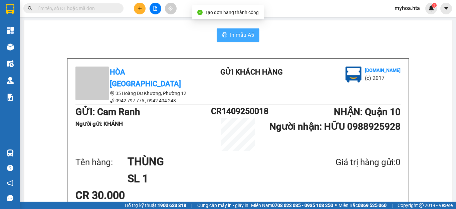
click at [248, 35] on span "In mẫu A5" at bounding box center [242, 35] width 24 height 8
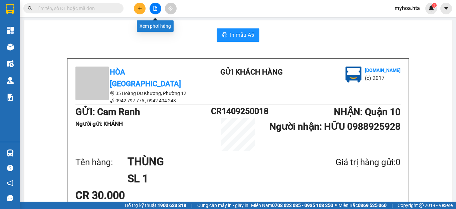
click at [157, 9] on icon "file-add" at bounding box center [155, 8] width 5 height 5
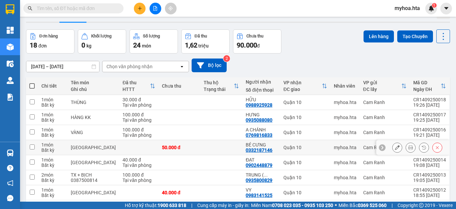
scroll to position [33, 0]
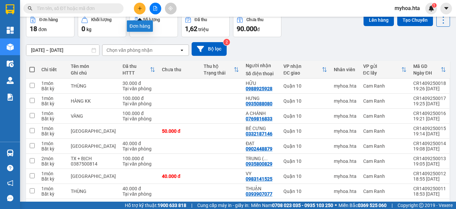
click at [142, 9] on icon "plus" at bounding box center [140, 8] width 5 height 5
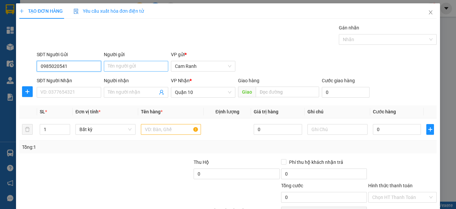
type input "0985020541"
click at [137, 63] on input "Người gửi" at bounding box center [136, 66] width 64 height 11
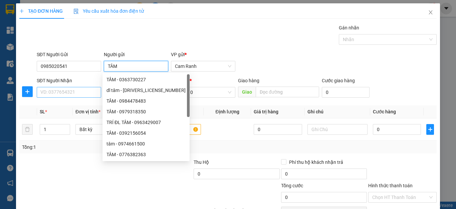
type input "TÂM"
click at [62, 91] on input "SĐT Người Nhận" at bounding box center [69, 92] width 64 height 11
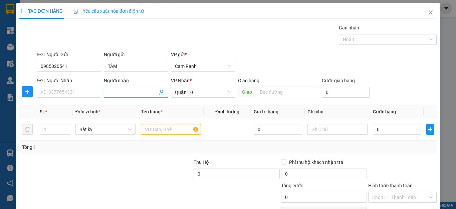
click at [141, 93] on input "Người nhận" at bounding box center [133, 92] width 50 height 7
type input "HẢO"
click at [78, 95] on input "SĐT Người Nhận" at bounding box center [69, 92] width 64 height 11
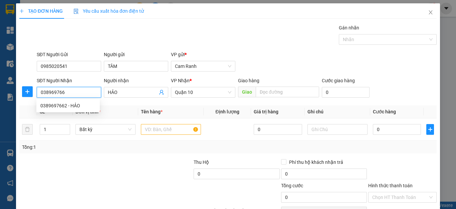
type input "0389697662"
click at [83, 105] on div "0389697662 - HẢO" at bounding box center [67, 105] width 55 height 7
type input "450.000"
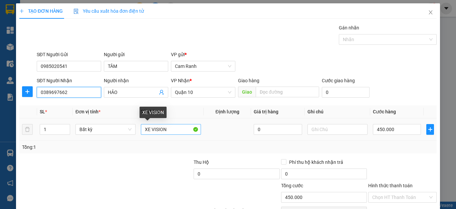
type input "0389697662"
click at [180, 130] on input "XE VISION" at bounding box center [171, 129] width 60 height 11
type input "X"
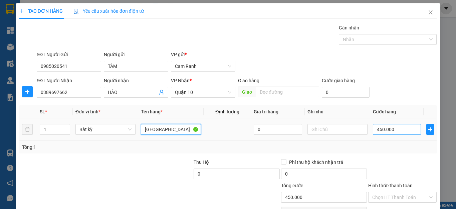
type input "[GEOGRAPHIC_DATA]"
click at [393, 129] on input "450.000" at bounding box center [397, 129] width 48 height 11
type input "0"
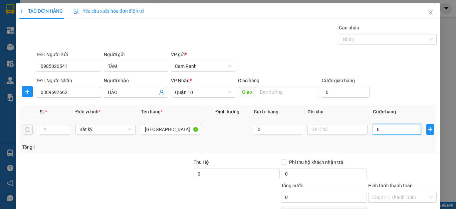
type input "04"
type input "4"
type input "40"
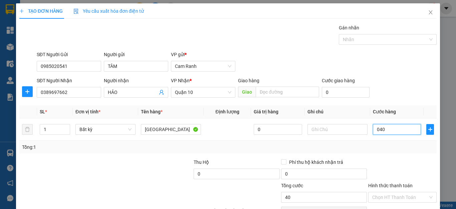
type input "040"
type input "40.000"
click at [388, 153] on div "Tổng: 1" at bounding box center [228, 147] width 418 height 13
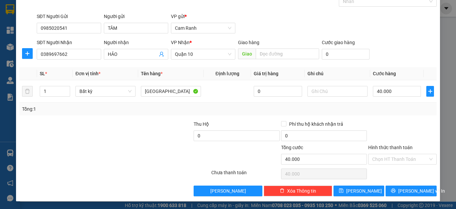
scroll to position [38, 0]
click at [388, 156] on input "Hình thức thanh toán" at bounding box center [400, 159] width 56 height 10
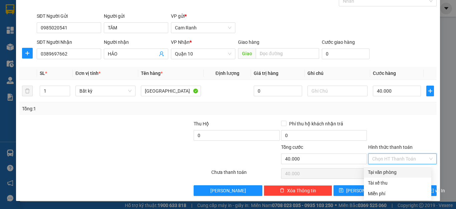
click at [384, 169] on div "Tại văn phòng" at bounding box center [397, 171] width 59 height 7
type input "0"
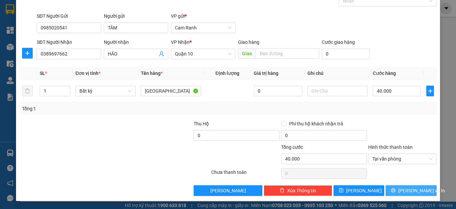
click at [403, 190] on span "Lưu và In" at bounding box center [421, 190] width 47 height 7
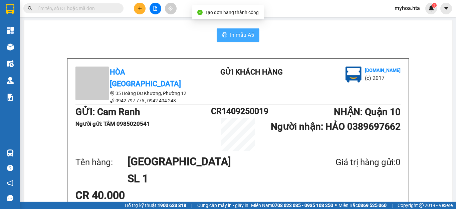
click at [226, 32] on button "In mẫu A5" at bounding box center [238, 34] width 43 height 13
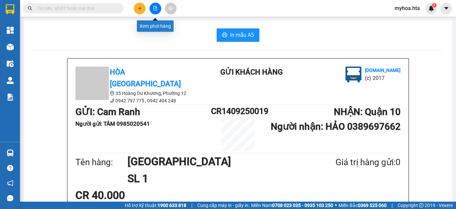
click at [156, 8] on icon "file-add" at bounding box center [155, 8] width 5 height 5
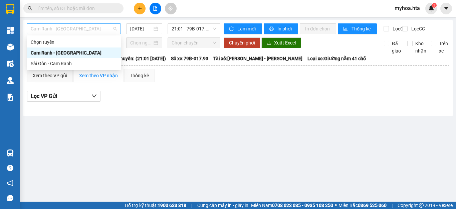
click at [81, 28] on span "Cam Ranh - [GEOGRAPHIC_DATA]" at bounding box center [74, 29] width 86 height 10
drag, startPoint x: 70, startPoint y: 62, endPoint x: 75, endPoint y: 54, distance: 9.2
click at [70, 62] on div "Sài Gòn - Cam Ranh" at bounding box center [74, 63] width 86 height 7
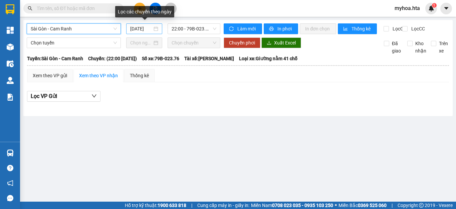
drag, startPoint x: 151, startPoint y: 27, endPoint x: 155, endPoint y: 33, distance: 7.9
click at [151, 27] on input "[DATE]" at bounding box center [141, 28] width 22 height 7
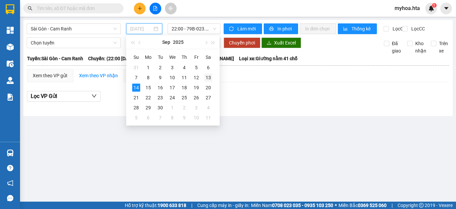
click at [207, 78] on div "13" at bounding box center [208, 77] width 8 height 8
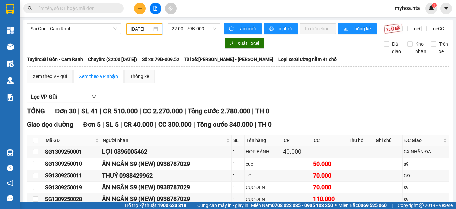
click at [136, 32] on input "13/09/2025" at bounding box center [141, 28] width 21 height 7
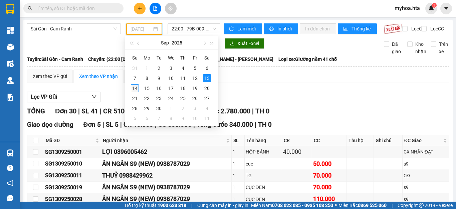
click at [134, 88] on div "14" at bounding box center [135, 88] width 8 height 8
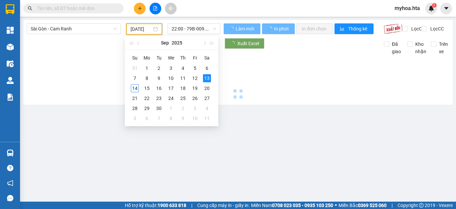
type input "[DATE]"
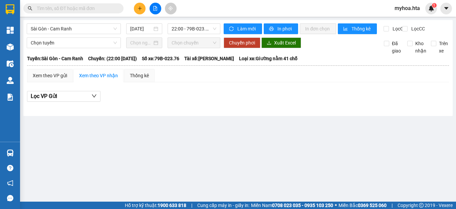
drag, startPoint x: 208, startPoint y: 23, endPoint x: 209, endPoint y: 46, distance: 23.7
click at [208, 23] on div "Sài Gòn - Cam Ranh 14/09/2025 22:00 - 79B-023.76 Làm mới In phơi In đơn chọn Th…" at bounding box center [238, 68] width 430 height 96
click at [209, 26] on span "22:00 - 79B-023.76" at bounding box center [194, 29] width 45 height 10
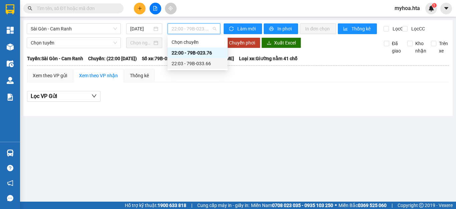
click at [199, 62] on div "22:03 - 79B-033.66" at bounding box center [198, 63] width 52 height 7
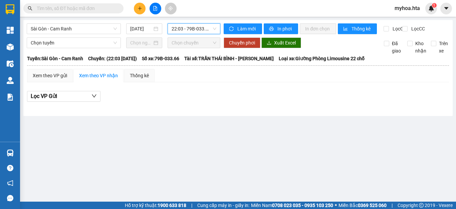
click at [200, 28] on span "22:03 - 79B-033.66" at bounding box center [194, 29] width 45 height 10
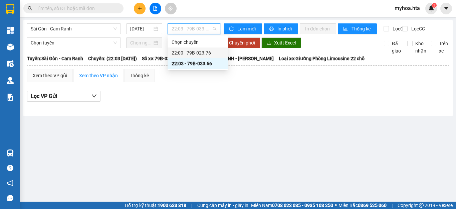
click at [202, 53] on div "22:00 - 79B-023.76" at bounding box center [198, 52] width 52 height 7
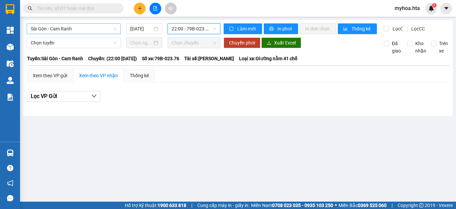
click at [111, 30] on span "Sài Gòn - Cam Ranh" at bounding box center [74, 29] width 86 height 10
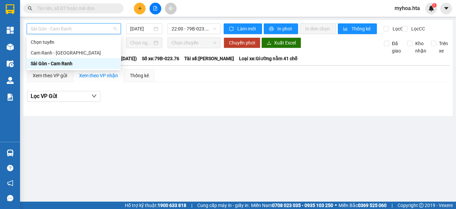
click at [124, 102] on div "Lọc VP Gửi" at bounding box center [238, 96] width 422 height 11
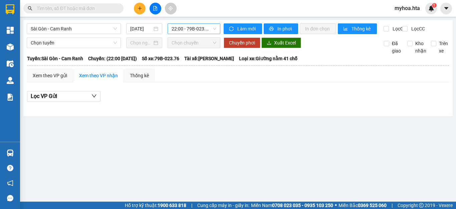
click at [181, 27] on span "22:00 - 79B-023.76" at bounding box center [194, 29] width 45 height 10
click at [199, 75] on div "Xem theo VP gửi Xem theo VP nhận Thống kê" at bounding box center [238, 75] width 422 height 13
click at [200, 29] on span "22:00 - 79B-023.76" at bounding box center [194, 29] width 45 height 10
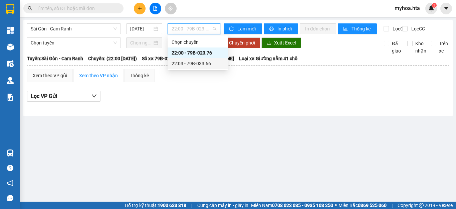
click at [209, 64] on div "22:03 - 79B-033.66" at bounding box center [198, 63] width 52 height 7
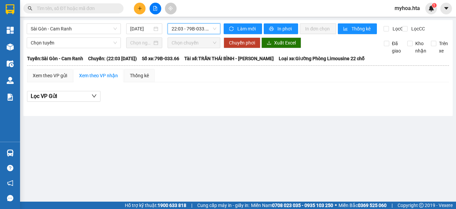
click at [139, 12] on button at bounding box center [140, 9] width 12 height 12
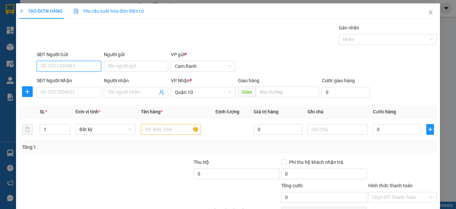
click at [81, 63] on input "SĐT Người Gửi" at bounding box center [69, 66] width 64 height 11
type input "0905349965"
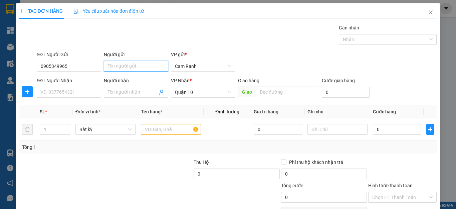
click at [128, 61] on input "Người gửi" at bounding box center [136, 66] width 64 height 11
type input "MỸ DUYÊN"
click at [149, 37] on div "Gói vận chuyển * Tiêu chuẩn Gán nhãn Nhãn" at bounding box center [236, 35] width 403 height 23
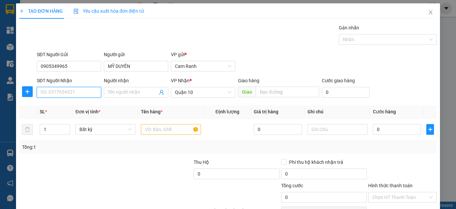
click at [71, 96] on input "SĐT Người Nhận" at bounding box center [69, 92] width 64 height 11
type input "0399748648"
click at [69, 106] on div "0399748648 - TÍ" at bounding box center [67, 105] width 55 height 7
type input "TÍ"
type input "20.000"
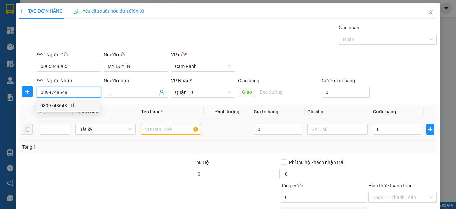
type input "20.000"
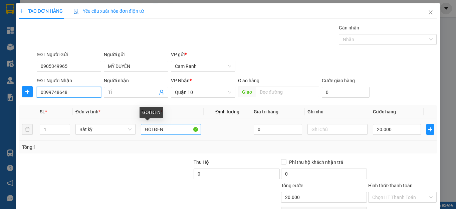
type input "0399748648"
click at [165, 129] on input "GÓI ĐEN" at bounding box center [171, 129] width 60 height 11
type input "G"
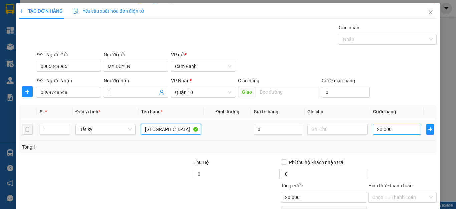
type input "[GEOGRAPHIC_DATA]"
click at [386, 131] on input "20.000" at bounding box center [397, 129] width 48 height 11
type input "0"
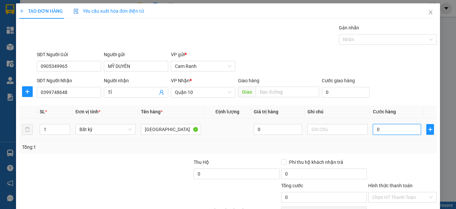
type input "03"
type input "3"
type input "30"
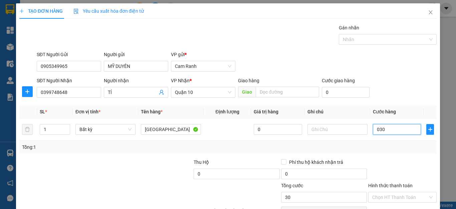
type input "030"
type input "30.000"
click at [393, 150] on div "Tổng: 1" at bounding box center [228, 146] width 412 height 7
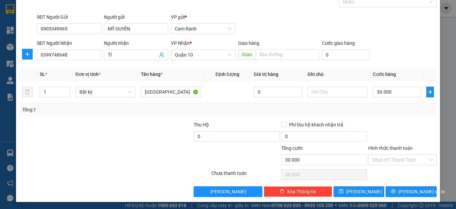
scroll to position [38, 0]
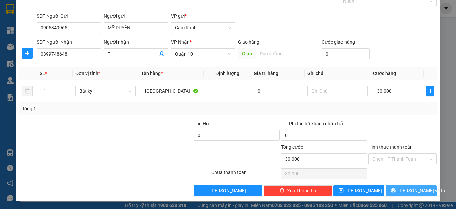
click at [404, 189] on span "Lưu và In" at bounding box center [421, 190] width 47 height 7
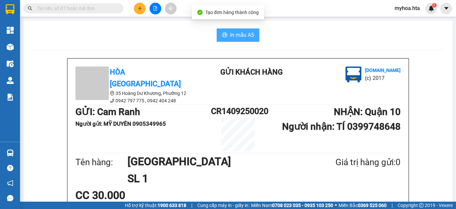
click at [239, 41] on button "In mẫu A5" at bounding box center [238, 34] width 43 height 13
click at [153, 6] on button at bounding box center [156, 9] width 12 height 12
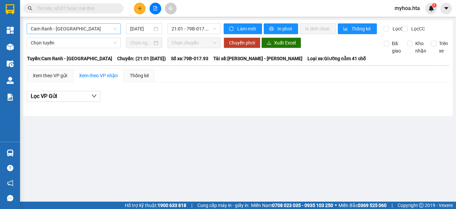
click at [104, 28] on span "Cam Ranh - [GEOGRAPHIC_DATA]" at bounding box center [74, 29] width 86 height 10
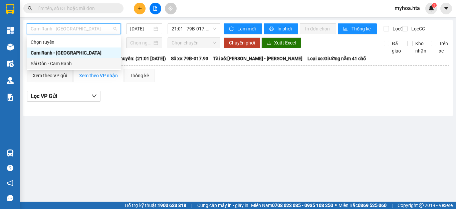
click at [88, 63] on div "Sài Gòn - Cam Ranh" at bounding box center [74, 63] width 86 height 7
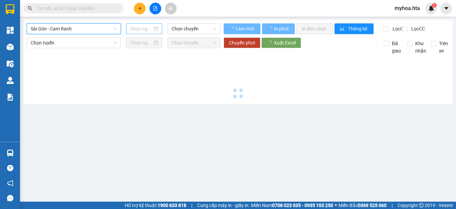
type input "[DATE]"
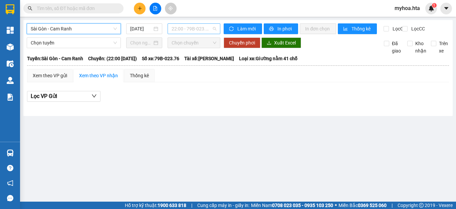
click at [181, 29] on span "22:00 - 79B-023.76" at bounding box center [194, 29] width 45 height 10
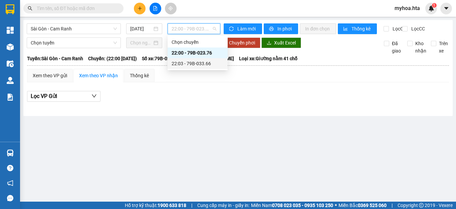
click at [190, 60] on div "22:03 - 79B-033.66" at bounding box center [198, 63] width 52 height 7
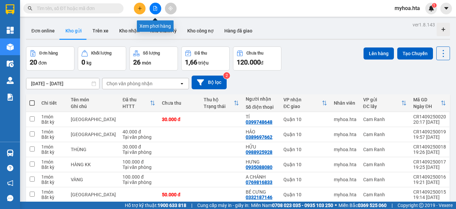
click at [153, 9] on icon "file-add" at bounding box center [155, 8] width 5 height 5
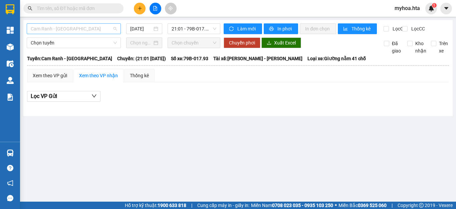
click at [69, 32] on span "Cam Ranh - [GEOGRAPHIC_DATA]" at bounding box center [74, 29] width 86 height 10
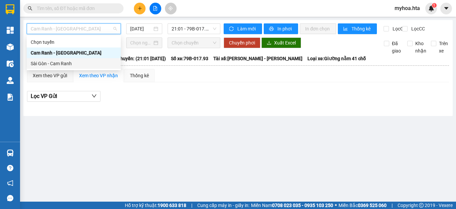
click at [67, 60] on div "Sài Gòn - Cam Ranh" at bounding box center [74, 63] width 86 height 7
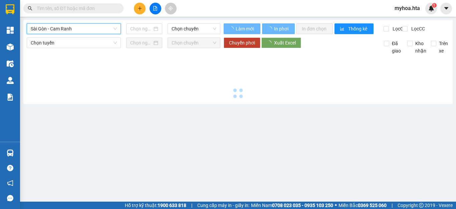
type input "[DATE]"
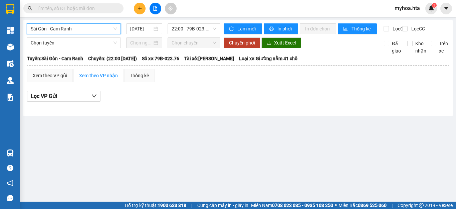
click at [186, 34] on div "Sài Gòn - Cam Ranh [GEOGRAPHIC_DATA] - Cam Ranh [DATE] 22:00 - 79B-023.76" at bounding box center [124, 28] width 194 height 11
click at [195, 26] on span "22:00 - 79B-023.76" at bounding box center [194, 29] width 45 height 10
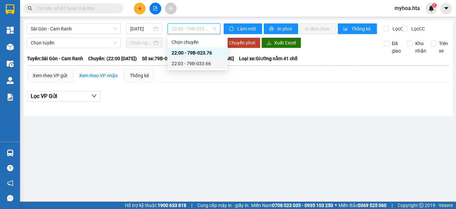
click at [201, 60] on div "22:03 - 79B-033.66" at bounding box center [198, 63] width 52 height 7
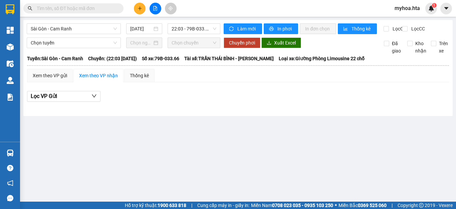
click at [160, 129] on main "[GEOGRAPHIC_DATA] - Cam Ranh [DATE] 22:03 - 79B-033.66 Làm mới In phơi In đơn c…" at bounding box center [228, 100] width 456 height 201
click at [204, 31] on span "22:03 - 79B-033.66" at bounding box center [194, 29] width 45 height 10
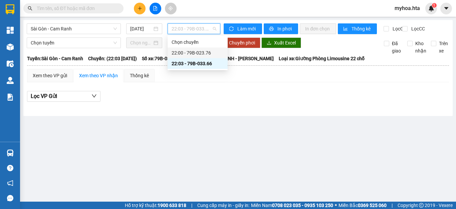
click at [201, 55] on div "22:00 - 79B-023.76" at bounding box center [198, 52] width 52 height 7
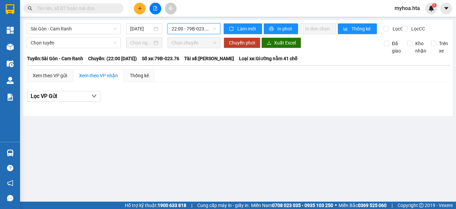
click at [203, 30] on span "22:00 - 79B-023.76" at bounding box center [194, 29] width 45 height 10
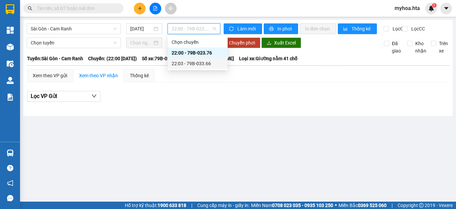
click at [202, 60] on div "22:03 - 79B-033.66" at bounding box center [198, 63] width 52 height 7
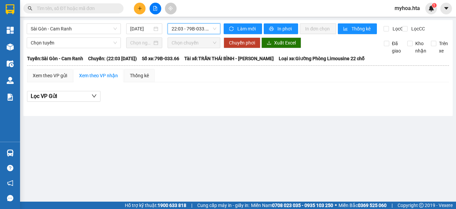
click at [187, 27] on span "22:03 - 79B-033.66" at bounding box center [194, 29] width 45 height 10
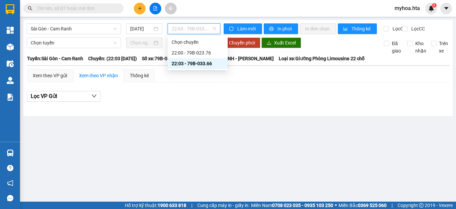
click at [194, 61] on div "22:03 - 79B-033.66" at bounding box center [198, 63] width 52 height 7
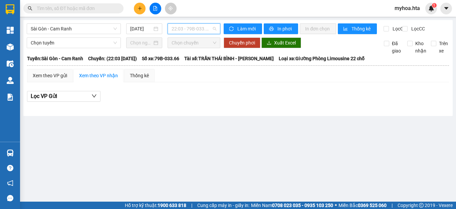
drag, startPoint x: 197, startPoint y: 29, endPoint x: 207, endPoint y: 63, distance: 35.6
click at [197, 31] on span "22:03 - 79B-033.66" at bounding box center [194, 29] width 45 height 10
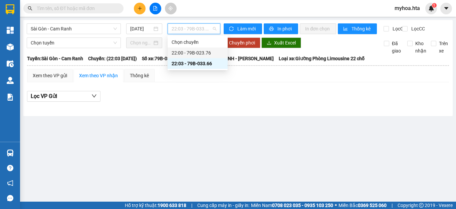
click at [207, 53] on div "22:00 - 79B-023.76" at bounding box center [198, 52] width 52 height 7
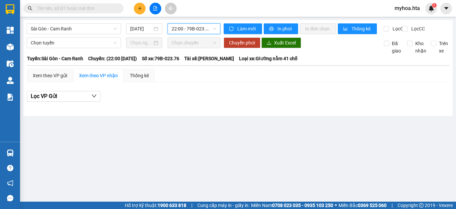
click at [194, 34] on div "Sài Gòn - Cam Ranh [DATE] 22:00 22:00 - 79B-023.76" at bounding box center [124, 28] width 194 height 11
click at [198, 30] on span "22:00 - 79B-023.76" at bounding box center [194, 29] width 45 height 10
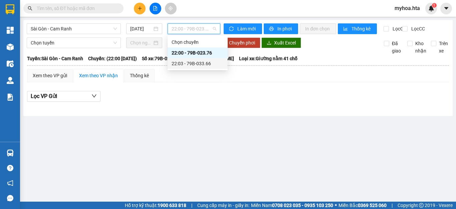
drag, startPoint x: 198, startPoint y: 63, endPoint x: 200, endPoint y: 59, distance: 5.4
click at [200, 59] on div "22:03 - 79B-033.66" at bounding box center [198, 63] width 60 height 11
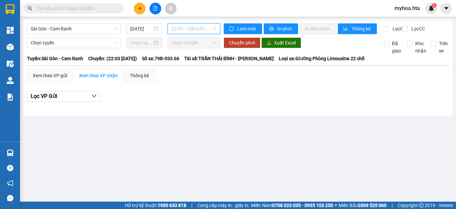
drag, startPoint x: 171, startPoint y: 31, endPoint x: 206, endPoint y: 38, distance: 35.8
click at [179, 32] on div "22:03 - 79B-033.66" at bounding box center [194, 28] width 53 height 11
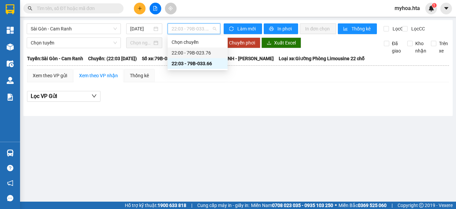
click at [200, 54] on div "22:00 - 79B-023.76" at bounding box center [198, 52] width 52 height 7
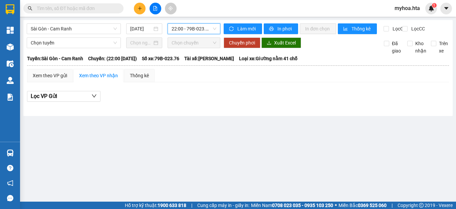
drag, startPoint x: 203, startPoint y: 28, endPoint x: 204, endPoint y: 50, distance: 21.8
click at [203, 29] on span "22:00 - 79B-023.76" at bounding box center [194, 29] width 45 height 10
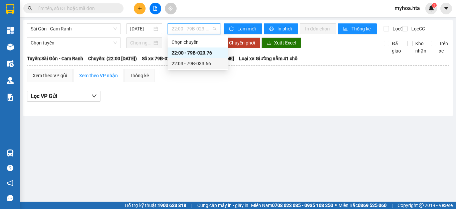
click at [209, 66] on div "22:03 - 79B-033.66" at bounding box center [198, 63] width 52 height 7
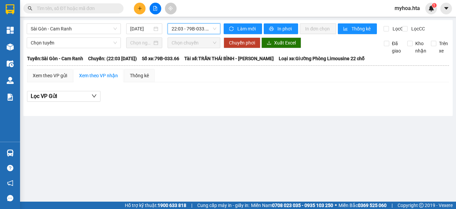
click at [200, 33] on span "22:03 - 79B-033.66" at bounding box center [194, 29] width 45 height 10
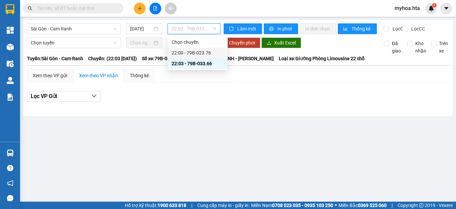
click at [199, 54] on div "22:00 - 79B-023.76" at bounding box center [198, 52] width 52 height 7
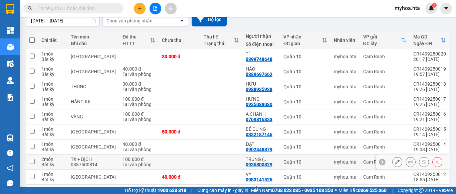
scroll to position [103, 0]
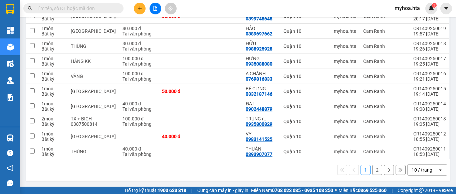
click at [438, 171] on icon "open" at bounding box center [440, 169] width 5 height 5
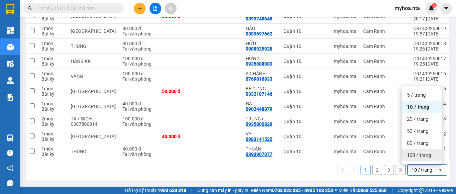
click at [431, 156] on span "100 / trang" at bounding box center [419, 155] width 24 height 7
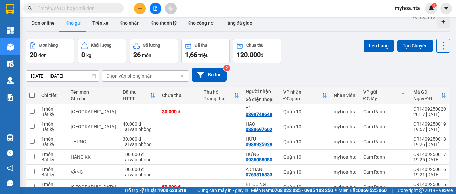
scroll to position [3, 0]
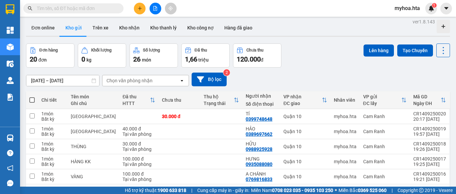
click at [31, 99] on span at bounding box center [31, 99] width 5 height 5
click at [32, 97] on input "checkbox" at bounding box center [32, 97] width 0 height 0
checkbox input "true"
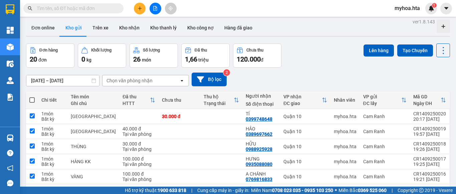
checkbox input "true"
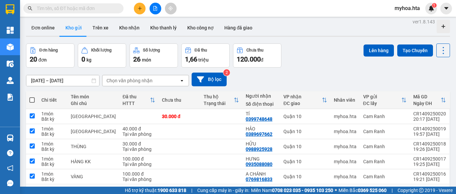
checkbox input "true"
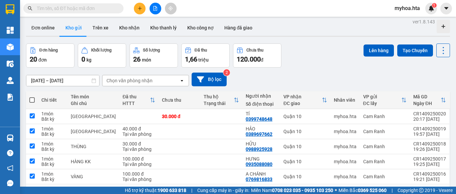
checkbox input "true"
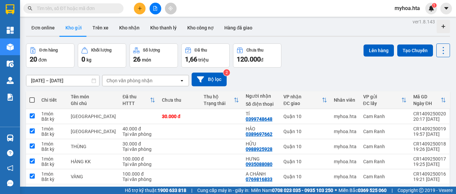
checkbox input "true"
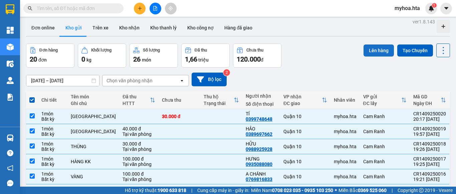
click at [377, 51] on button "Lên hàng" at bounding box center [379, 50] width 30 height 12
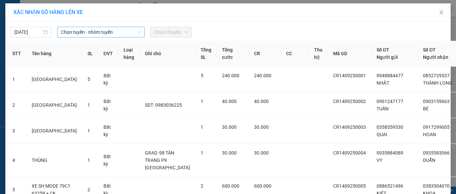
click at [88, 30] on span "Chọn tuyến - nhóm tuyến" at bounding box center [101, 32] width 80 height 10
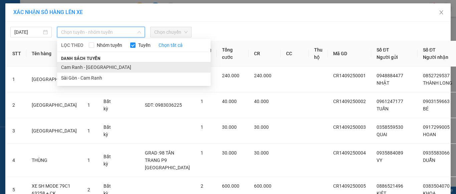
click at [86, 68] on li "Cam Ranh - [GEOGRAPHIC_DATA]" at bounding box center [134, 67] width 154 height 11
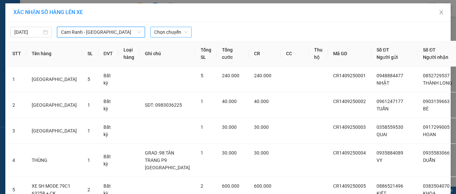
click at [167, 32] on span "Chọn chuyến" at bounding box center [170, 32] width 33 height 10
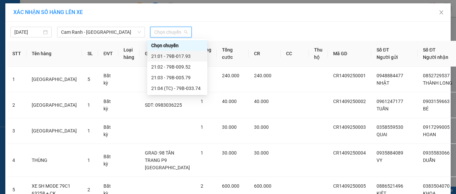
click at [180, 57] on div "21:01 - 79B-017.93" at bounding box center [177, 55] width 52 height 7
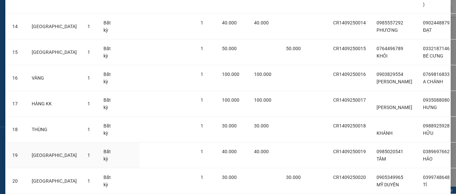
scroll to position [475, 0]
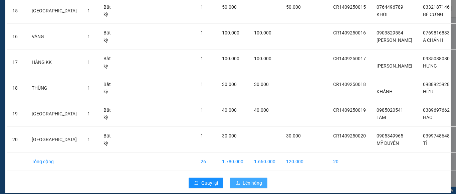
click at [240, 177] on button "Lên hàng" at bounding box center [248, 182] width 37 height 11
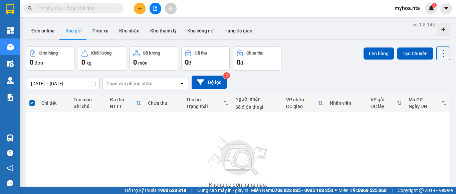
click at [155, 6] on icon "file-add" at bounding box center [156, 8] width 4 height 5
